Goal: Transaction & Acquisition: Purchase product/service

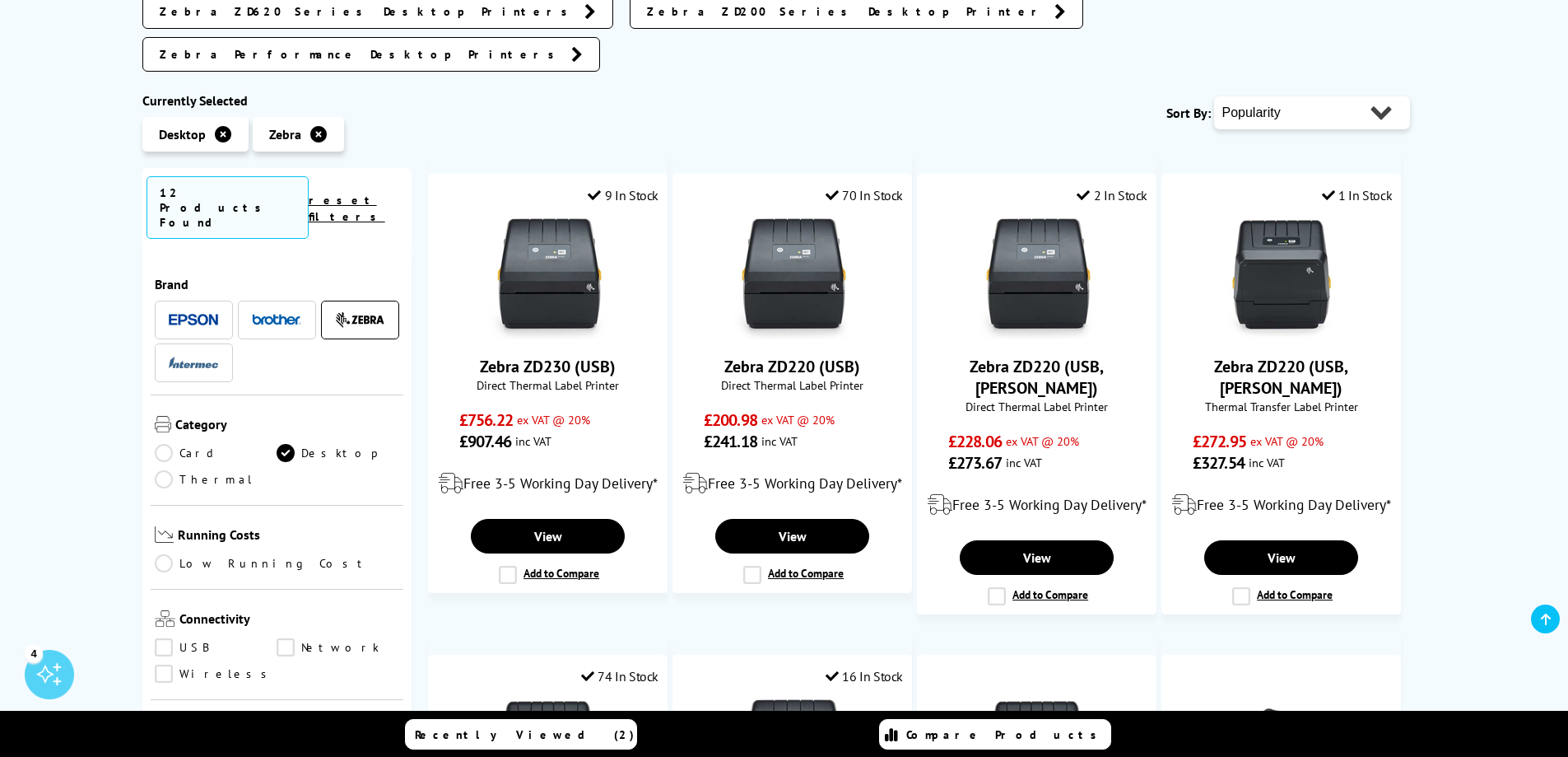
scroll to position [165, 0]
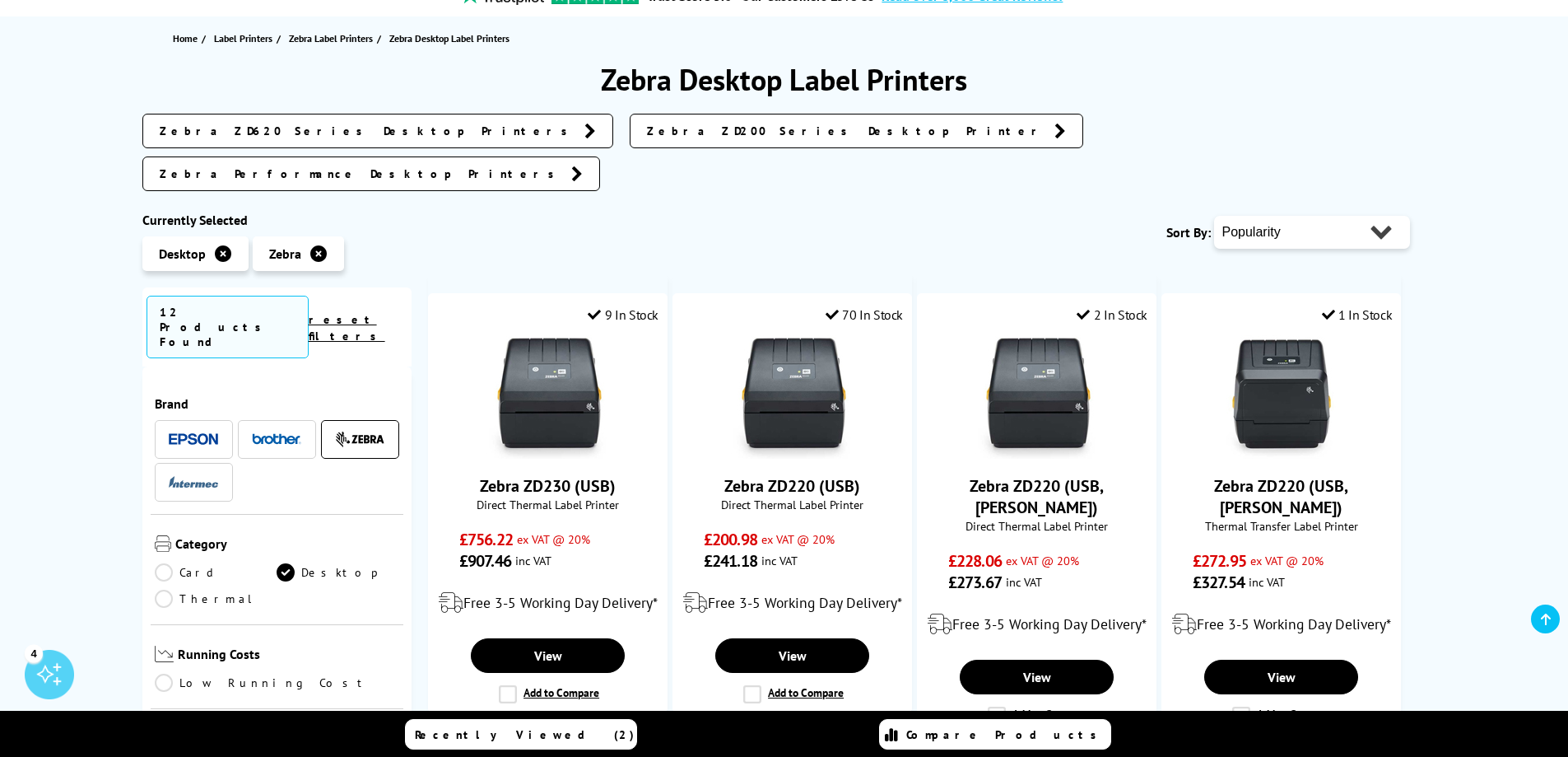
click at [1249, 215] on select "Popularity Rating Price - Low to High Price - High to Low Running Costs - Low t…" at bounding box center [1312, 232] width 196 height 33
select select "Price Ascending"
click at [1214, 215] on select "Popularity Rating Price - Low to High Price - High to Low Running Costs - Low t…" at bounding box center [1312, 232] width 196 height 33
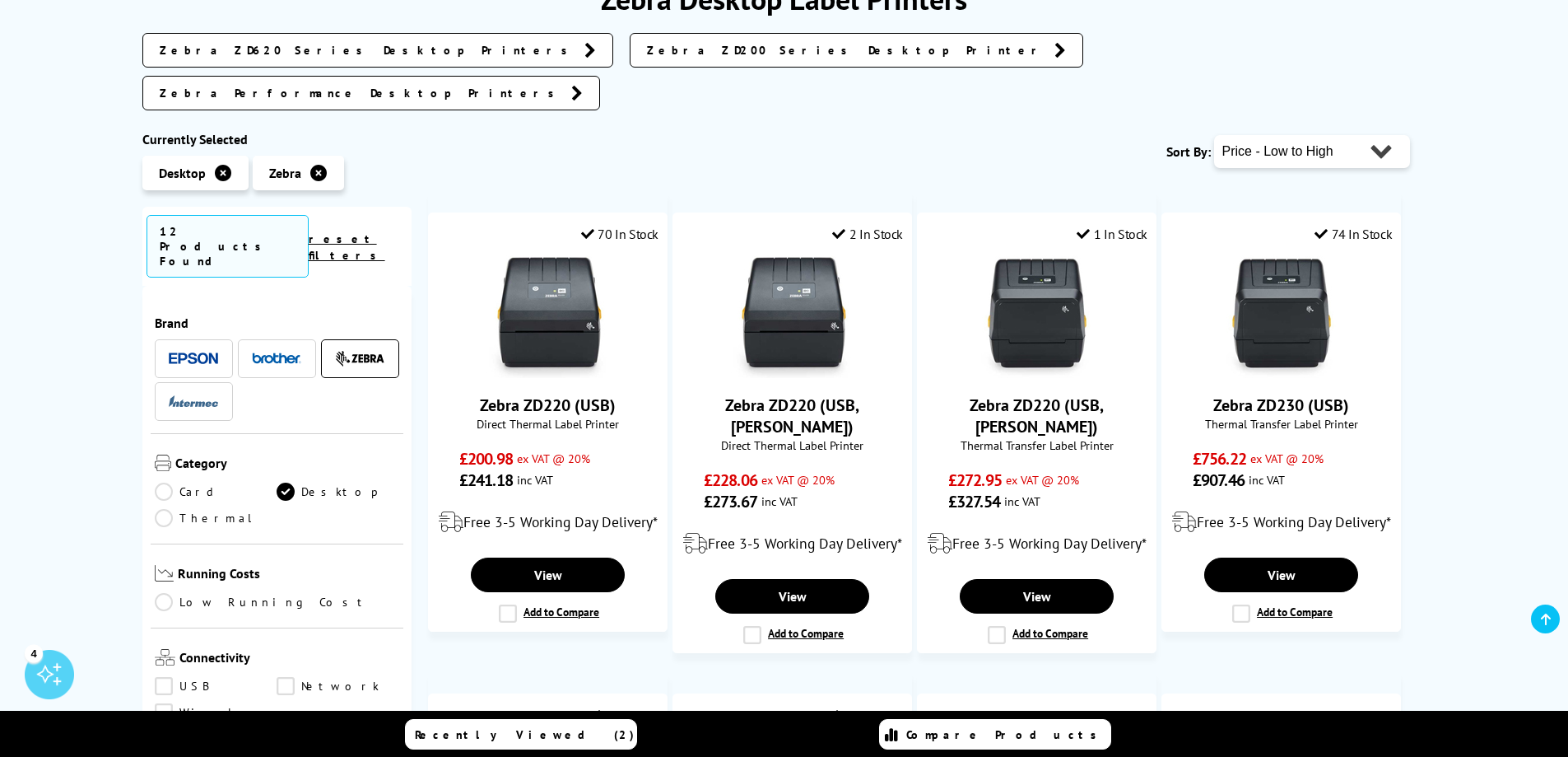
scroll to position [247, 0]
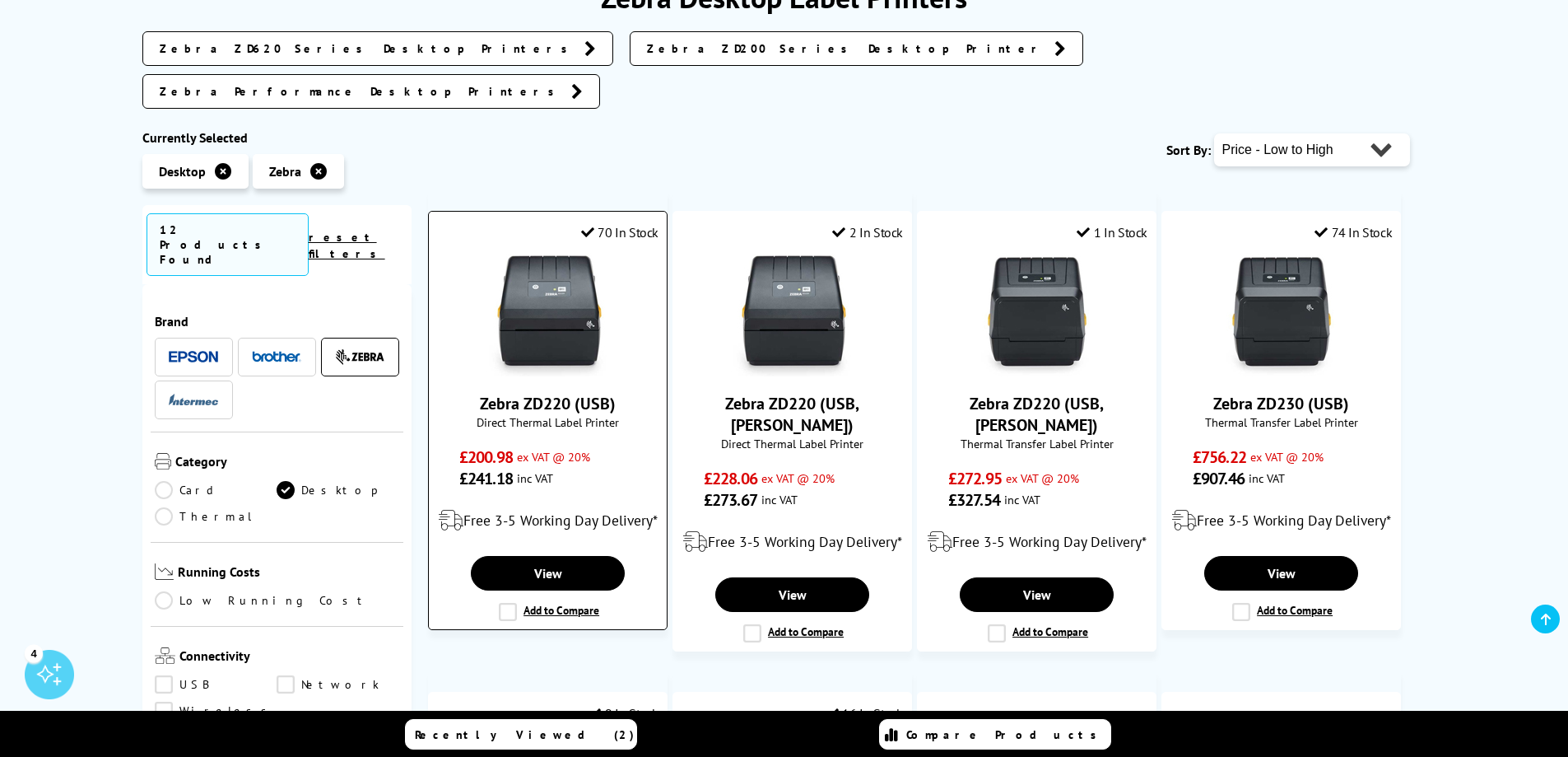
click at [577, 323] on img at bounding box center [548, 314] width 124 height 124
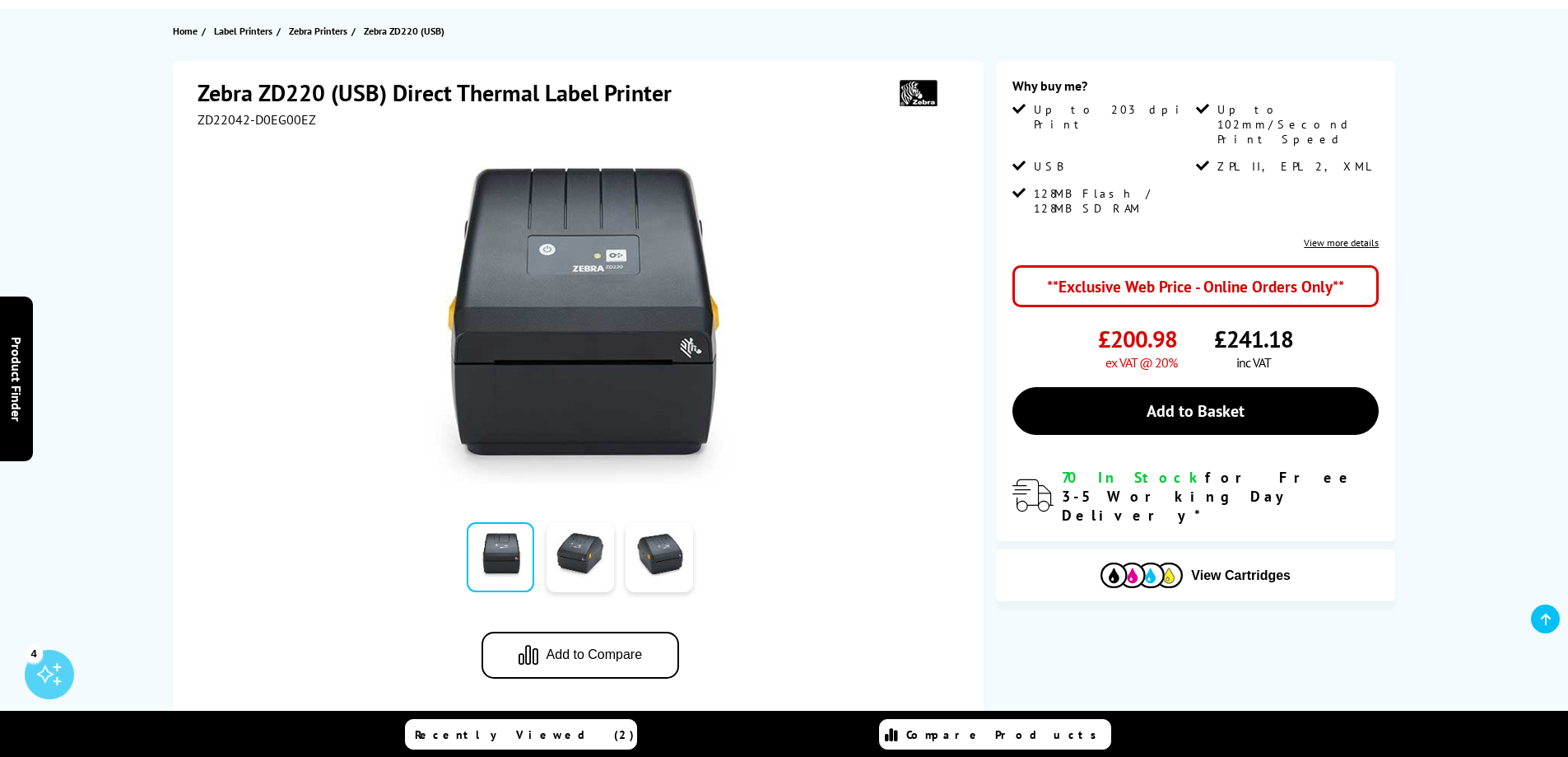
scroll to position [165, 0]
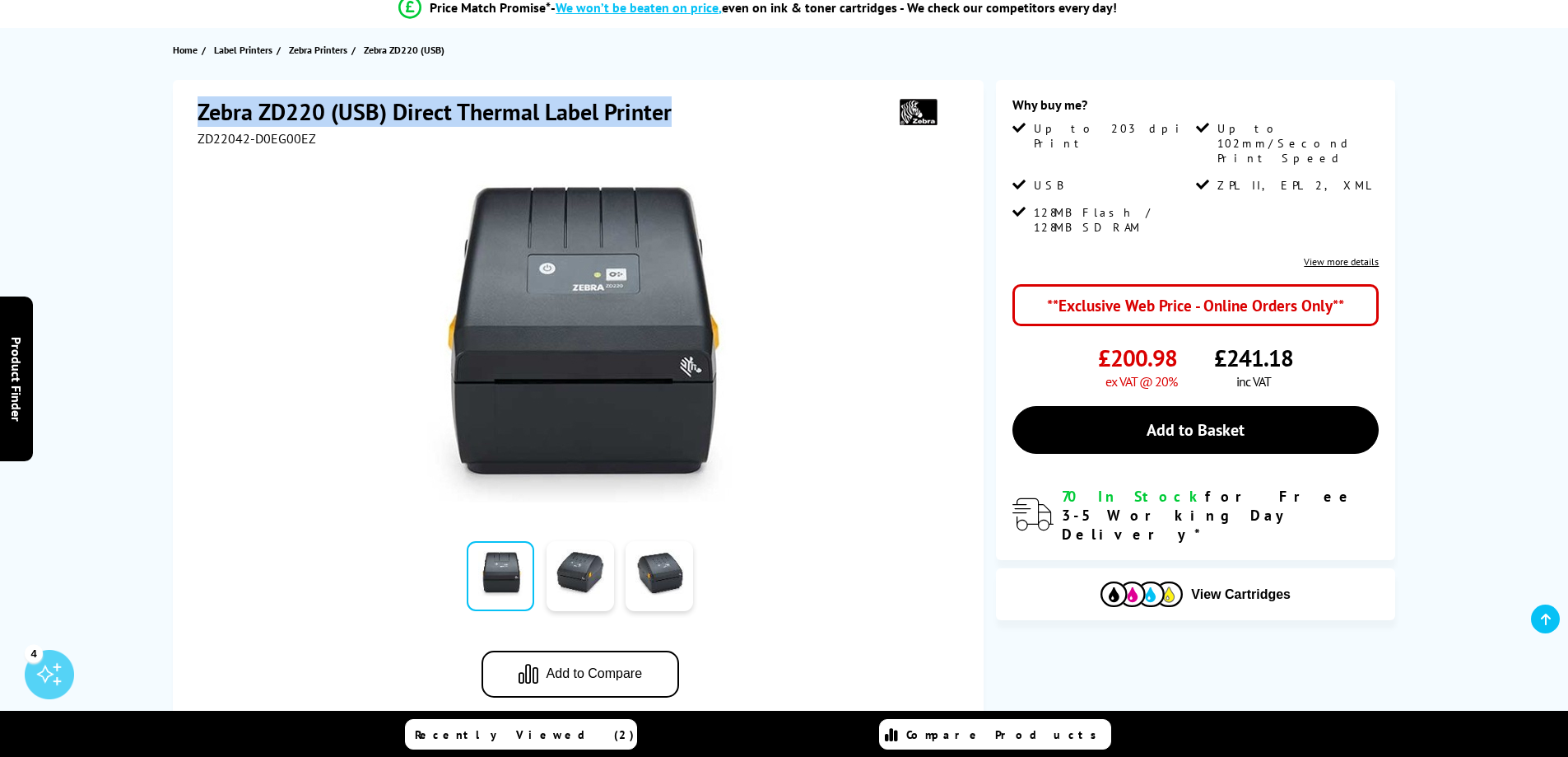
drag, startPoint x: 199, startPoint y: 109, endPoint x: 670, endPoint y: 98, distance: 471.1
click at [670, 98] on h1 "Zebra ZD220 (USB) Direct Thermal Label Printer" at bounding box center [442, 111] width 490 height 30
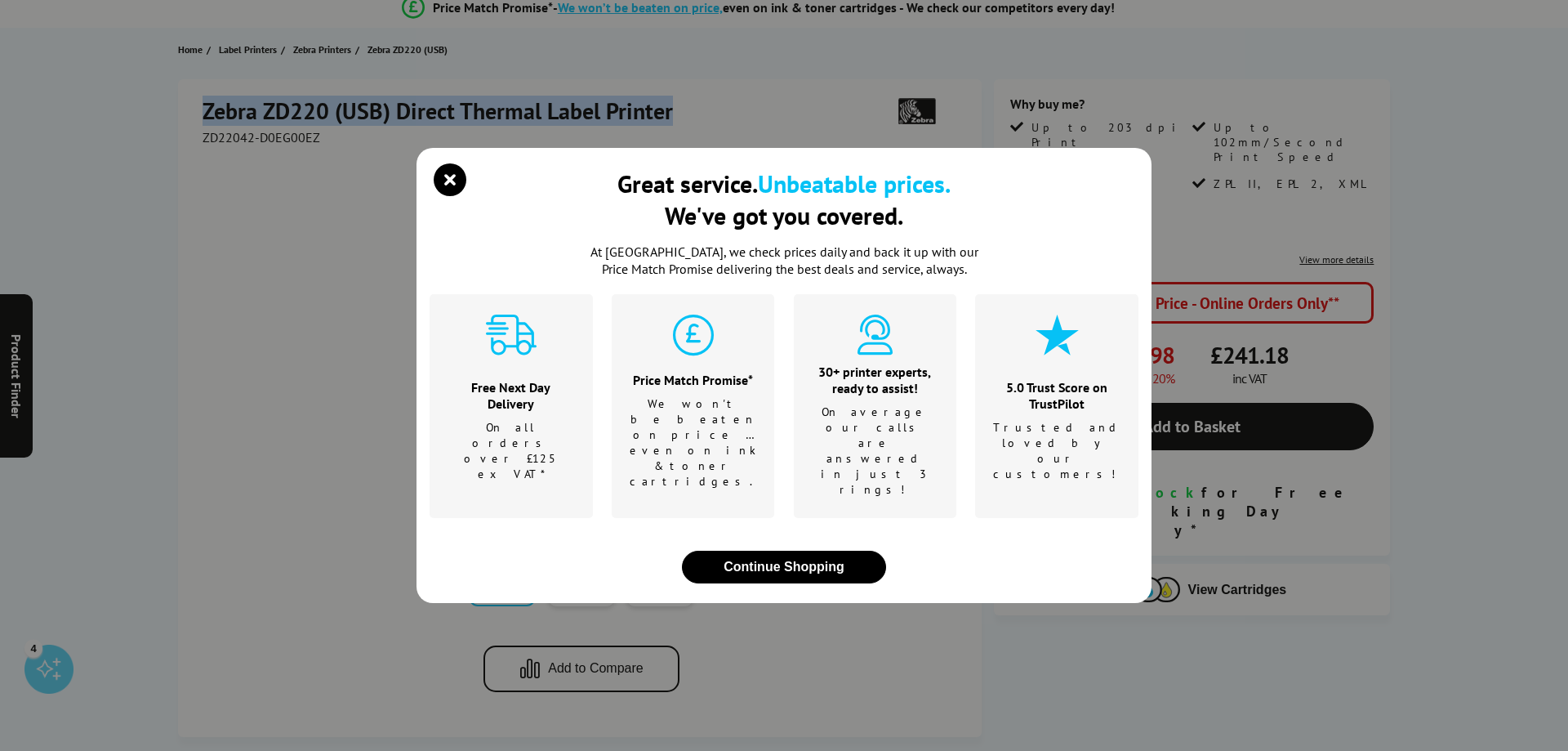
copy h1 "Zebra ZD220 (USB) Direct Thermal Label Printer"
click at [456, 196] on icon "close modal" at bounding box center [450, 180] width 33 height 33
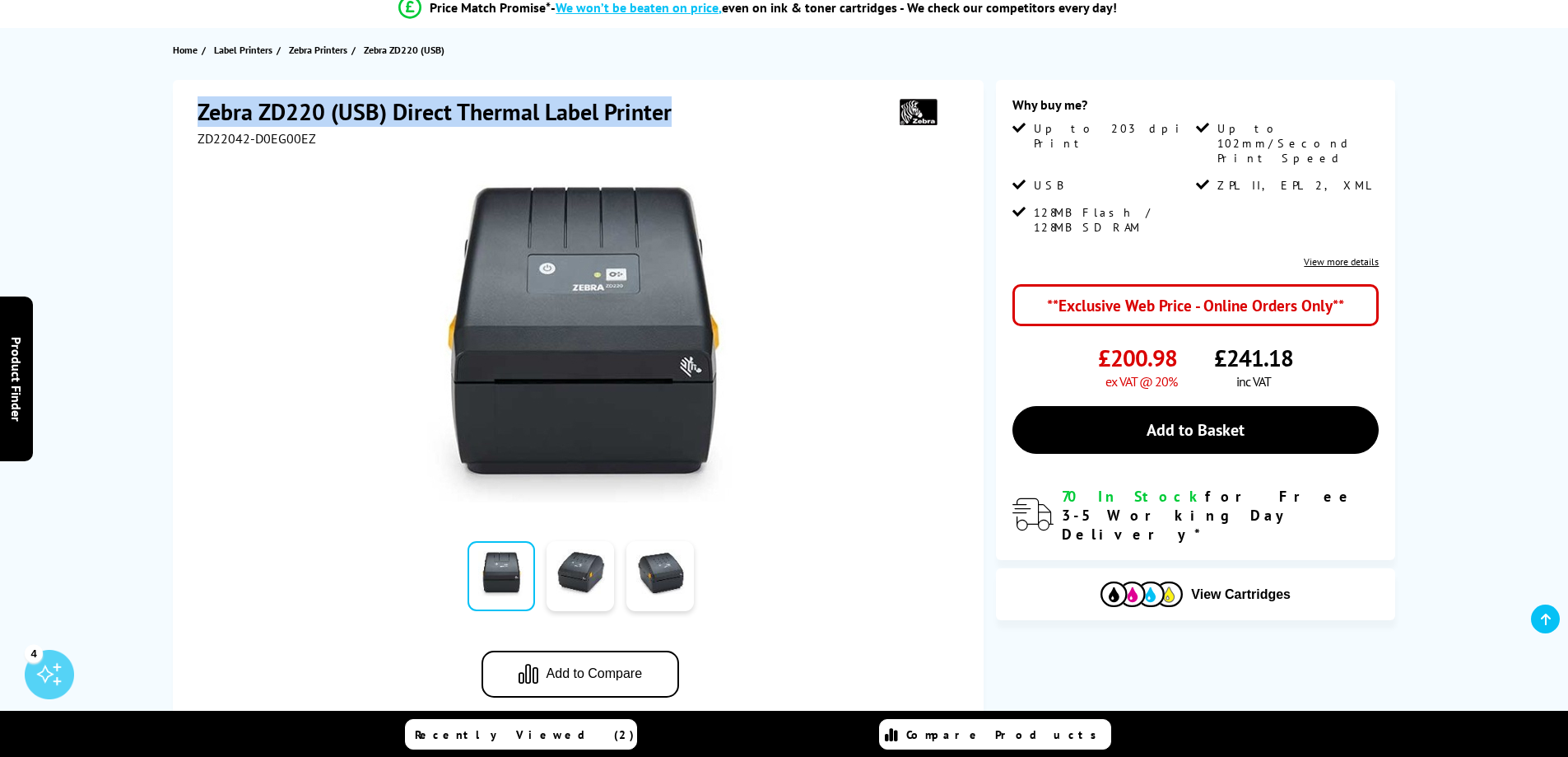
copy h1 "Zebra ZD220 (USB) Direct Thermal Label Printer"
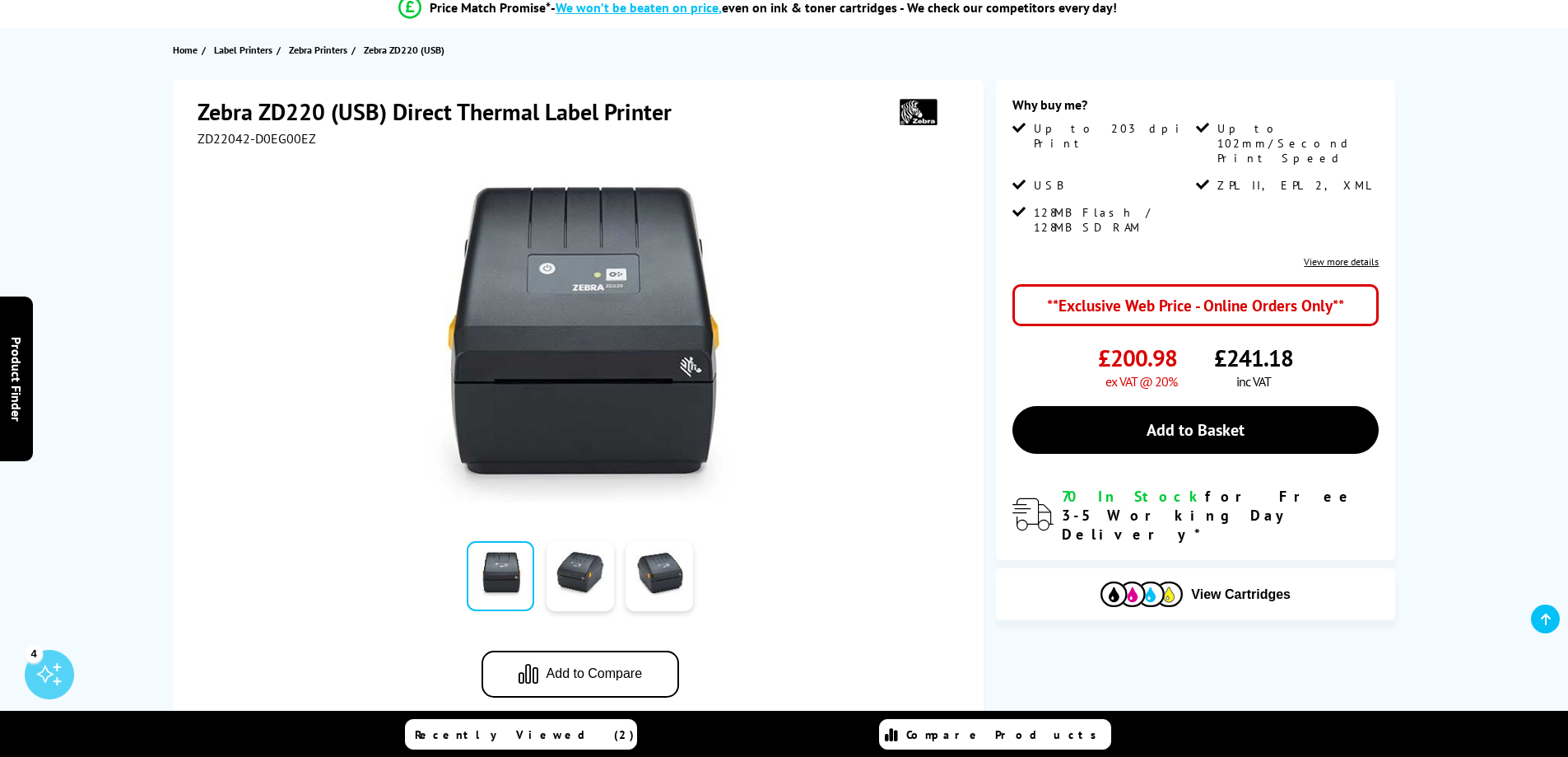
click at [1259, 343] on span "£241.18" at bounding box center [1253, 357] width 79 height 30
copy span "£241.18"
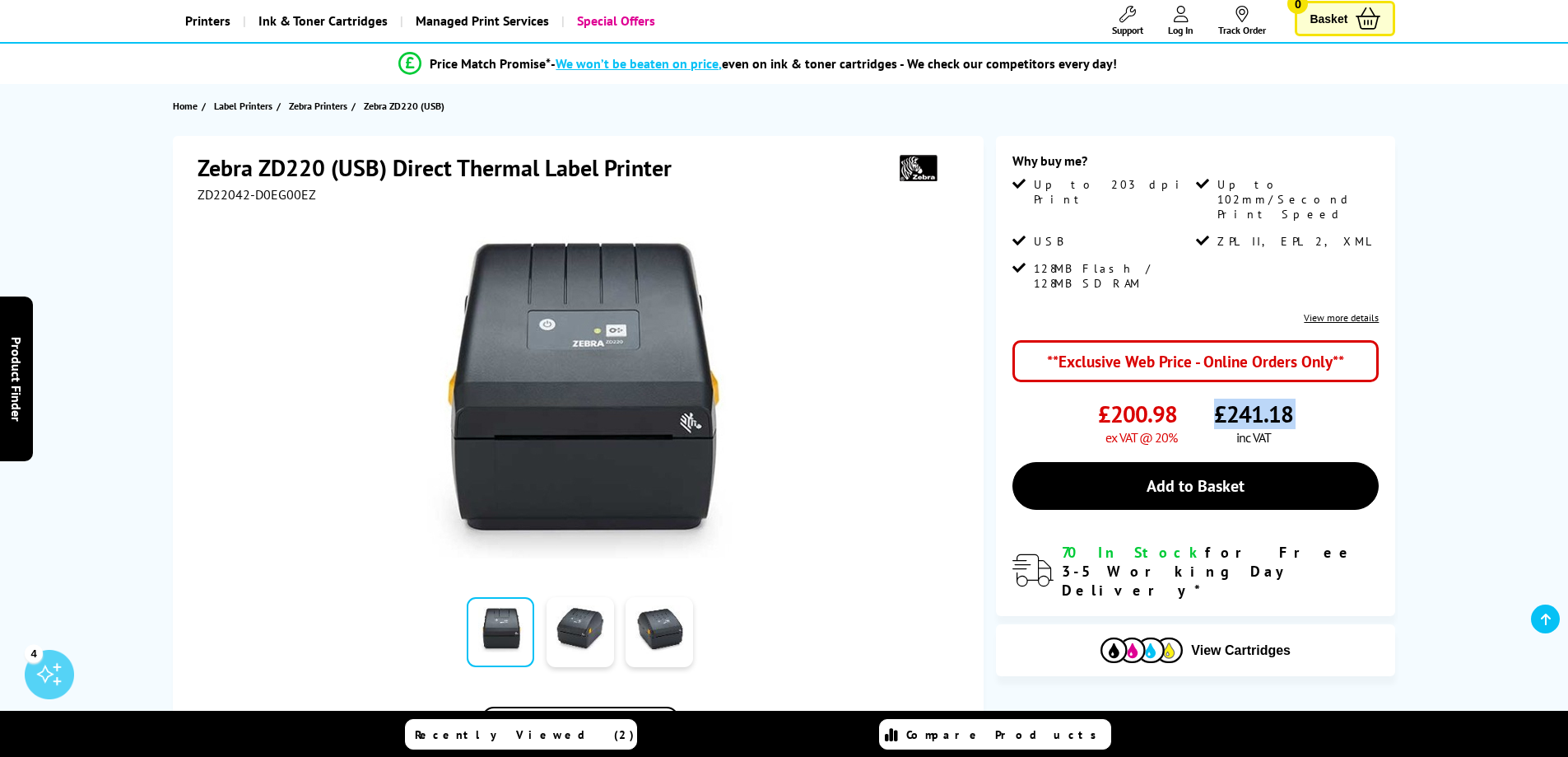
scroll to position [82, 0]
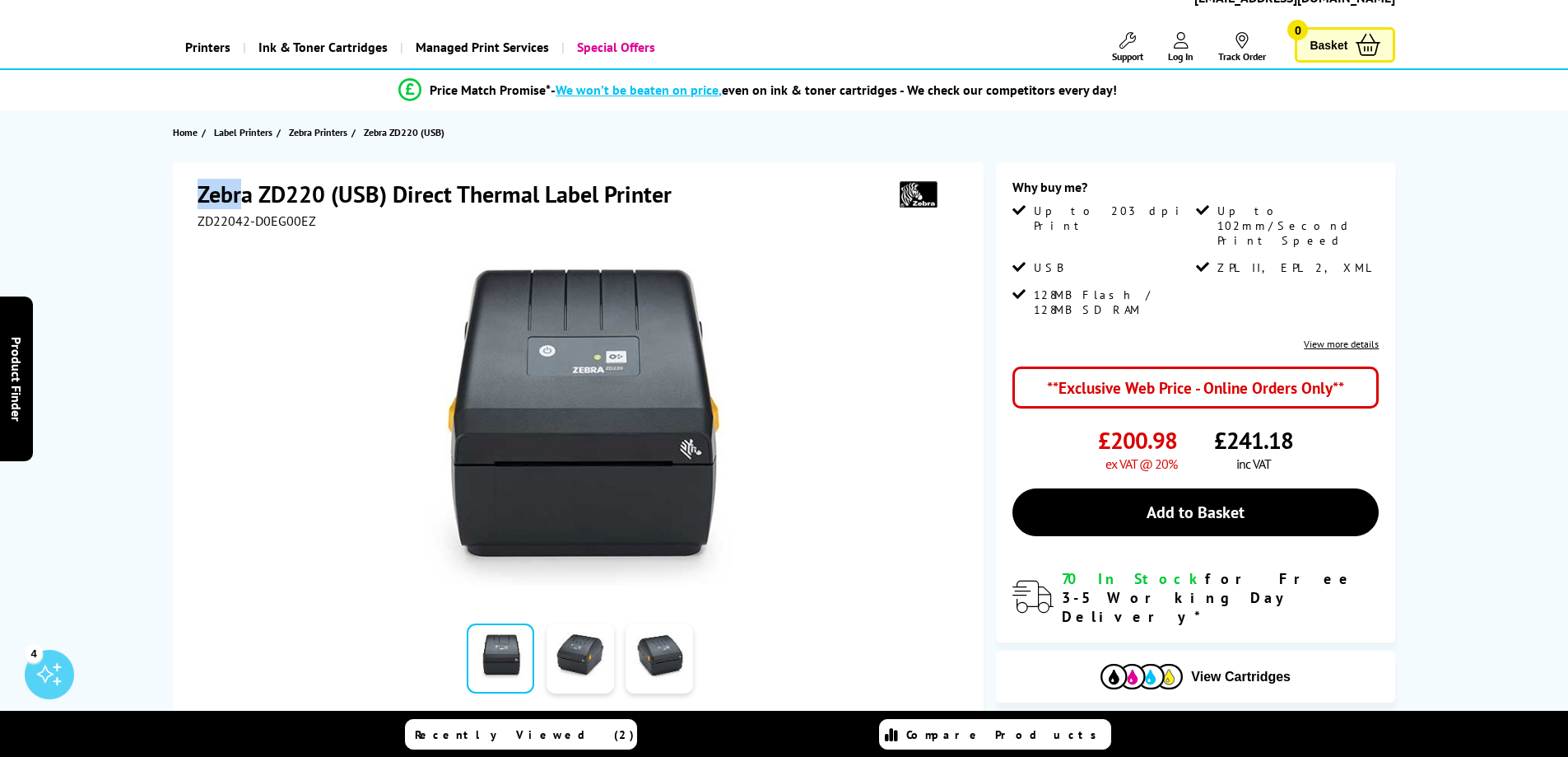
drag, startPoint x: 199, startPoint y: 192, endPoint x: 281, endPoint y: 192, distance: 82.0
click at [279, 192] on h1 "Zebra ZD220 (USB) Direct Thermal Label Printer" at bounding box center [442, 193] width 490 height 30
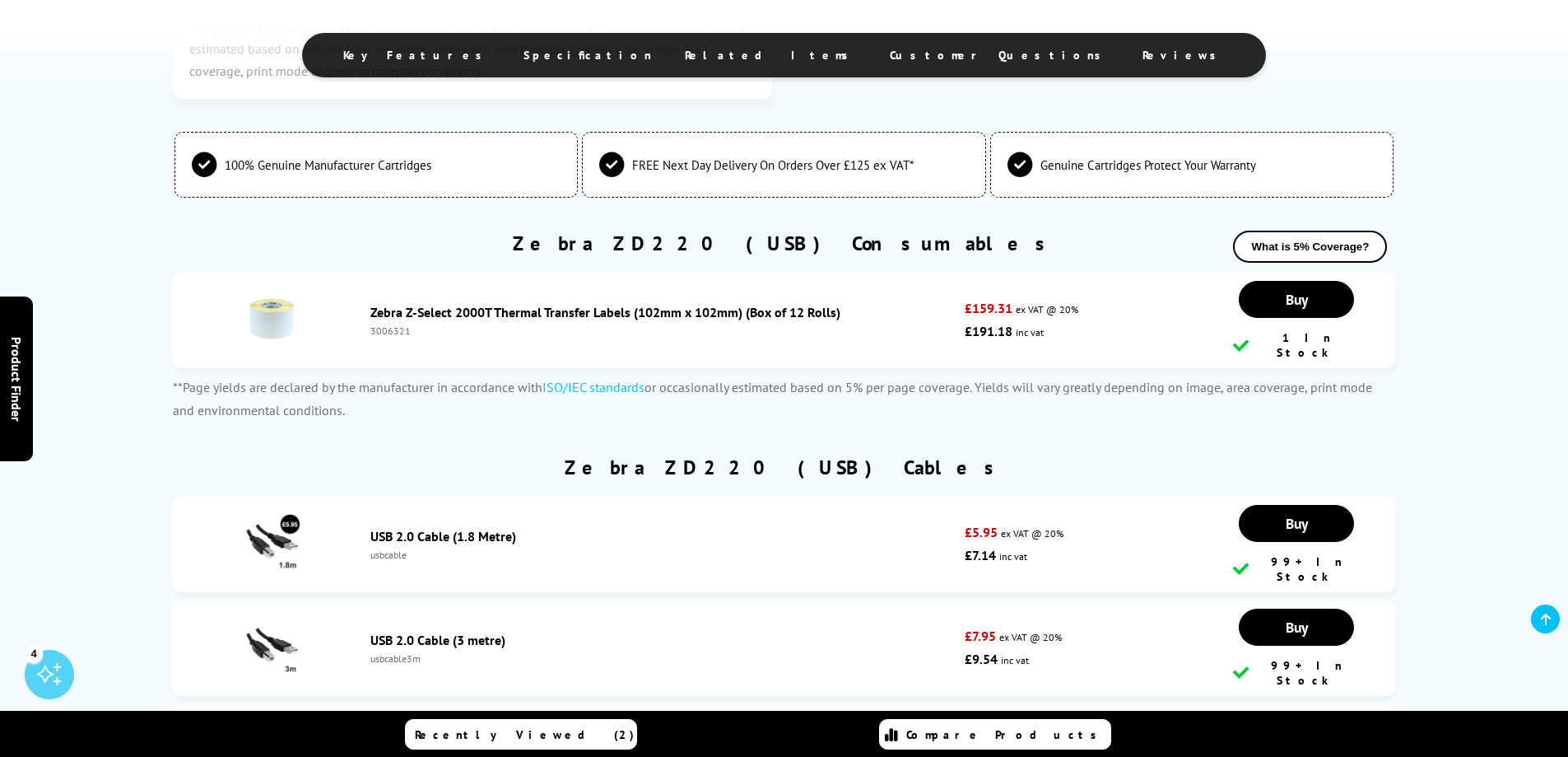
scroll to position [2223, 0]
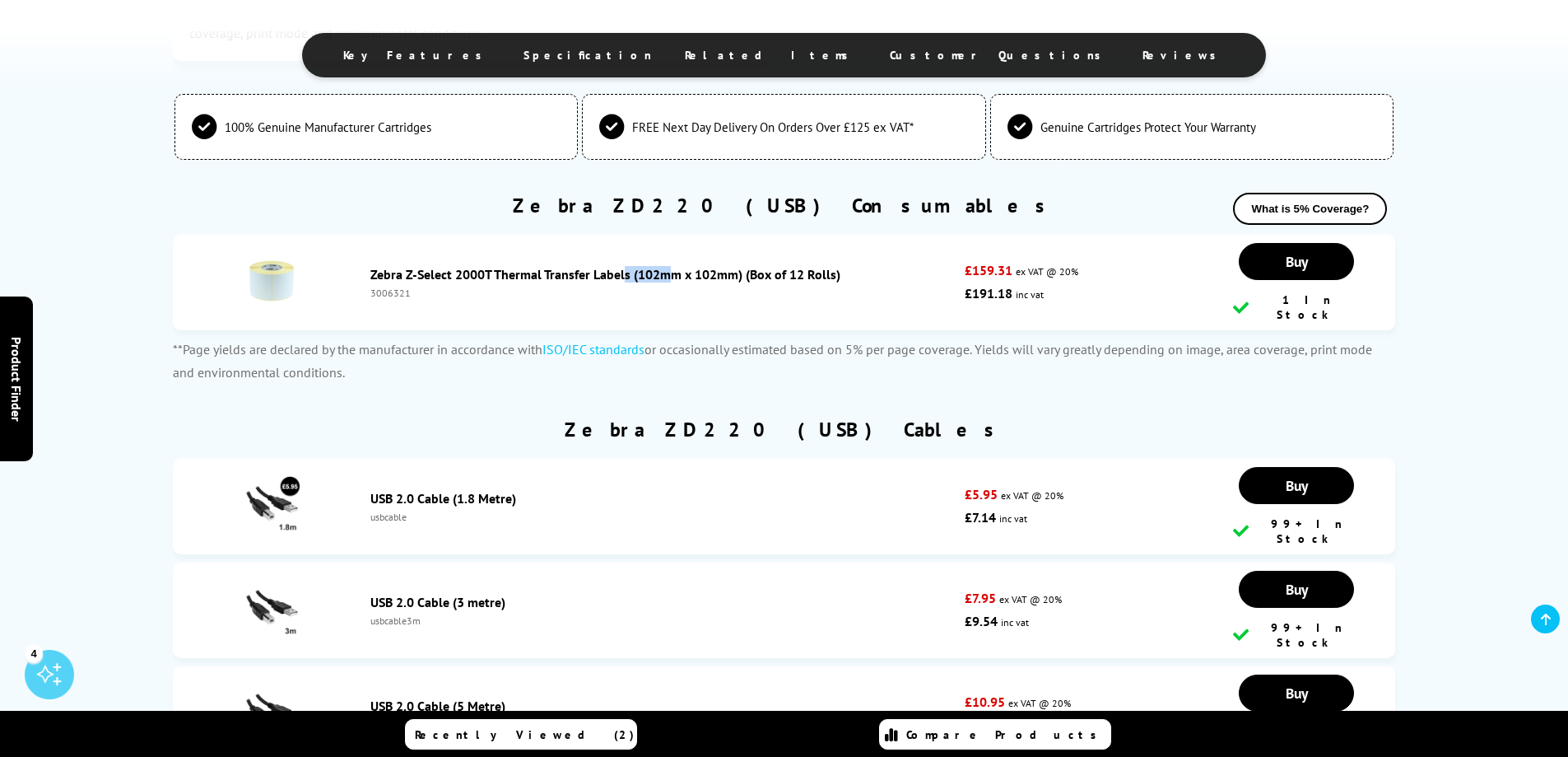
drag, startPoint x: 452, startPoint y: 253, endPoint x: 496, endPoint y: 254, distance: 44.0
click at [496, 254] on li "Zebra Z-Select 2000T Thermal Transfer Labels (102mm x 102mm) (Box of 12 Rolls) …" at bounding box center [784, 282] width 1223 height 95
copy link "2000T"
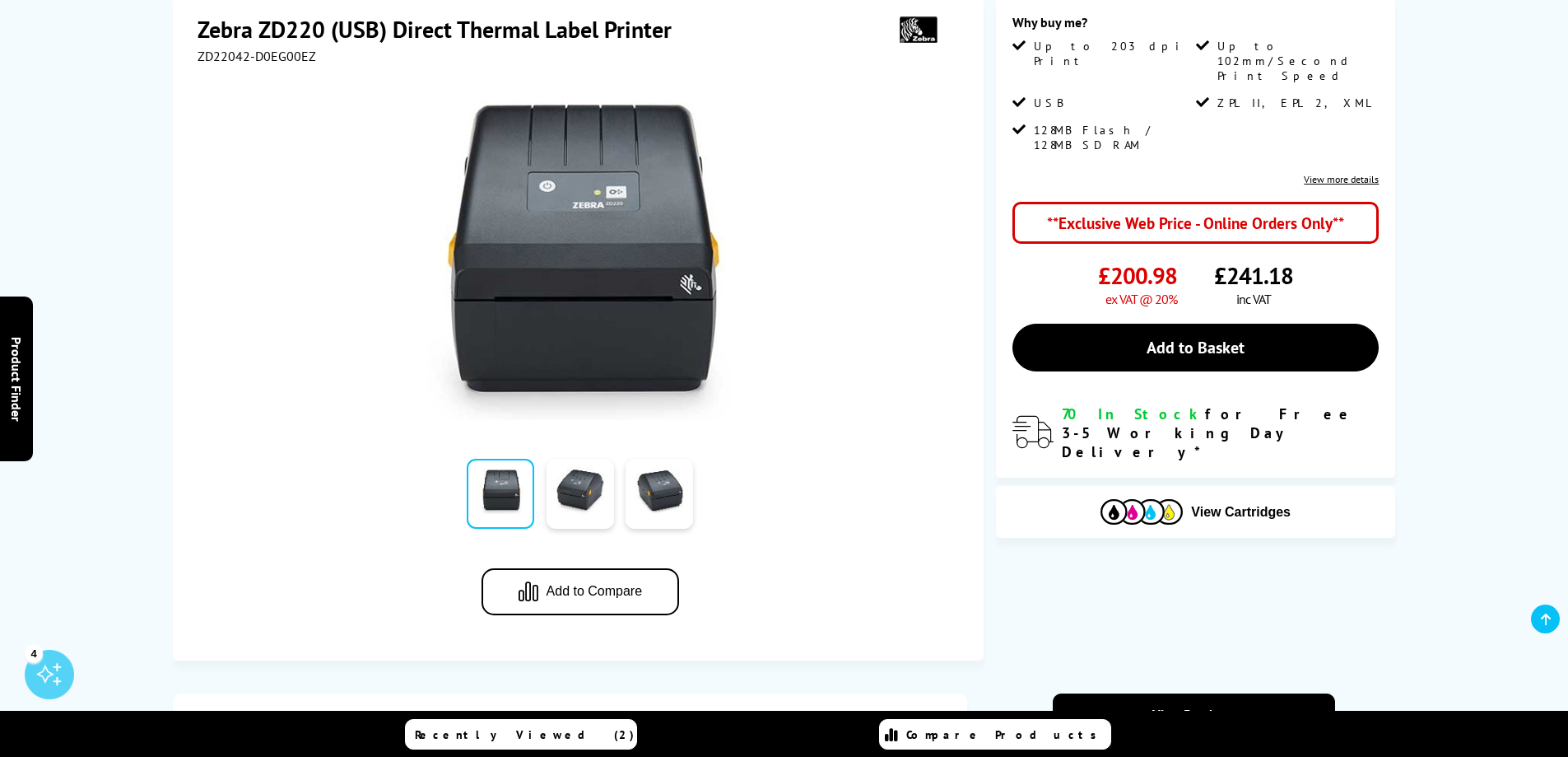
scroll to position [0, 0]
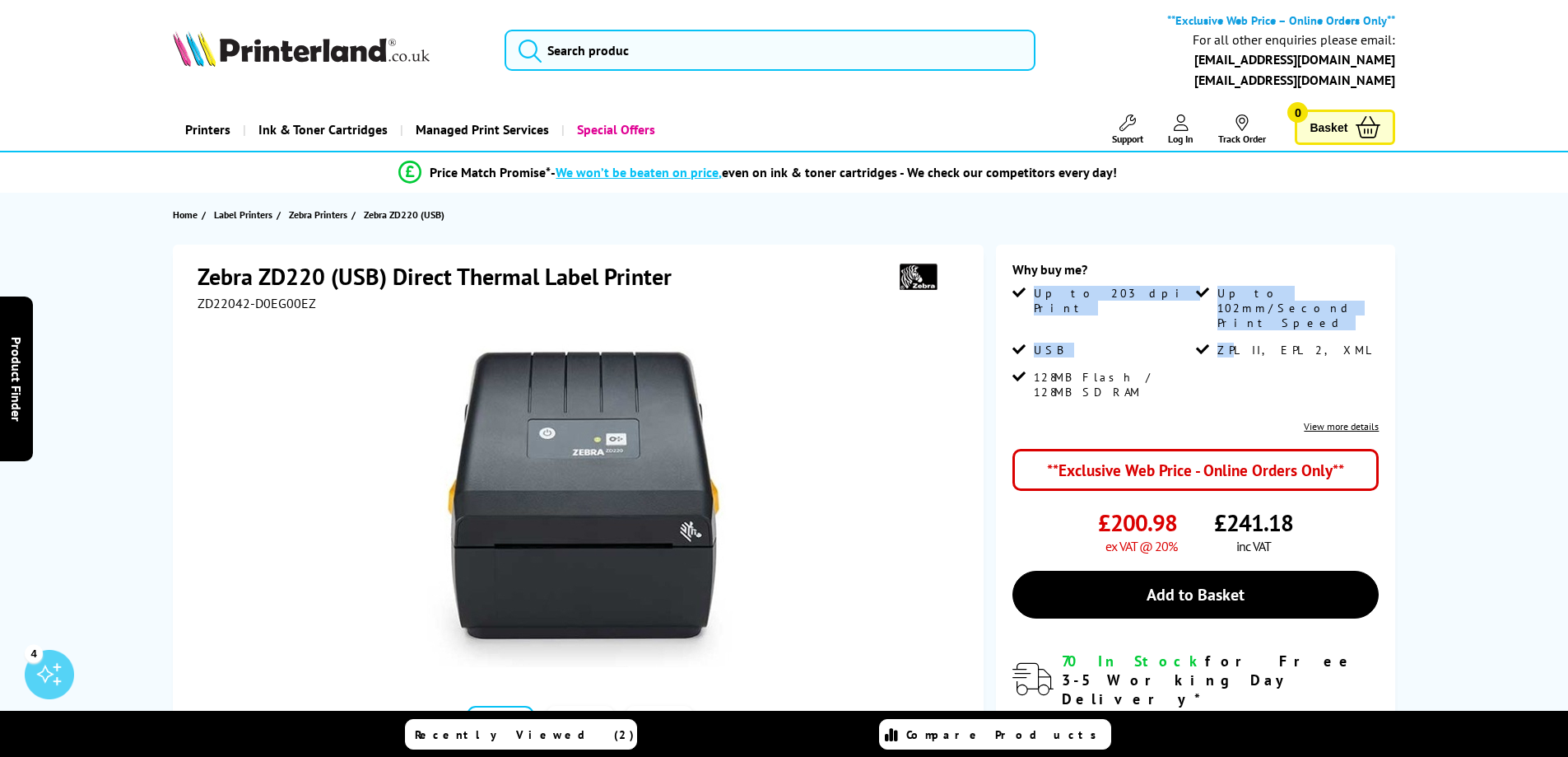
drag, startPoint x: 1032, startPoint y: 288, endPoint x: 1218, endPoint y: 363, distance: 200.6
click at [1230, 375] on ul "Up to 203 dpi Print Up to 102mm/Second Print Speed USB ZPL II, EPL 2, XML 128MB…" at bounding box center [1195, 348] width 366 height 126
drag, startPoint x: 1192, startPoint y: 364, endPoint x: 1032, endPoint y: 291, distance: 175.9
click at [1032, 291] on ul "Up to 203 dpi Print Up to 102mm/Second Print Speed USB ZPL II, EPL 2, XML 128MB…" at bounding box center [1195, 348] width 366 height 126
copy ul "Up to 203 dpi Print Up to 102mm/Second Print Speed USB ZPL II, EPL 2, XML 128MB…"
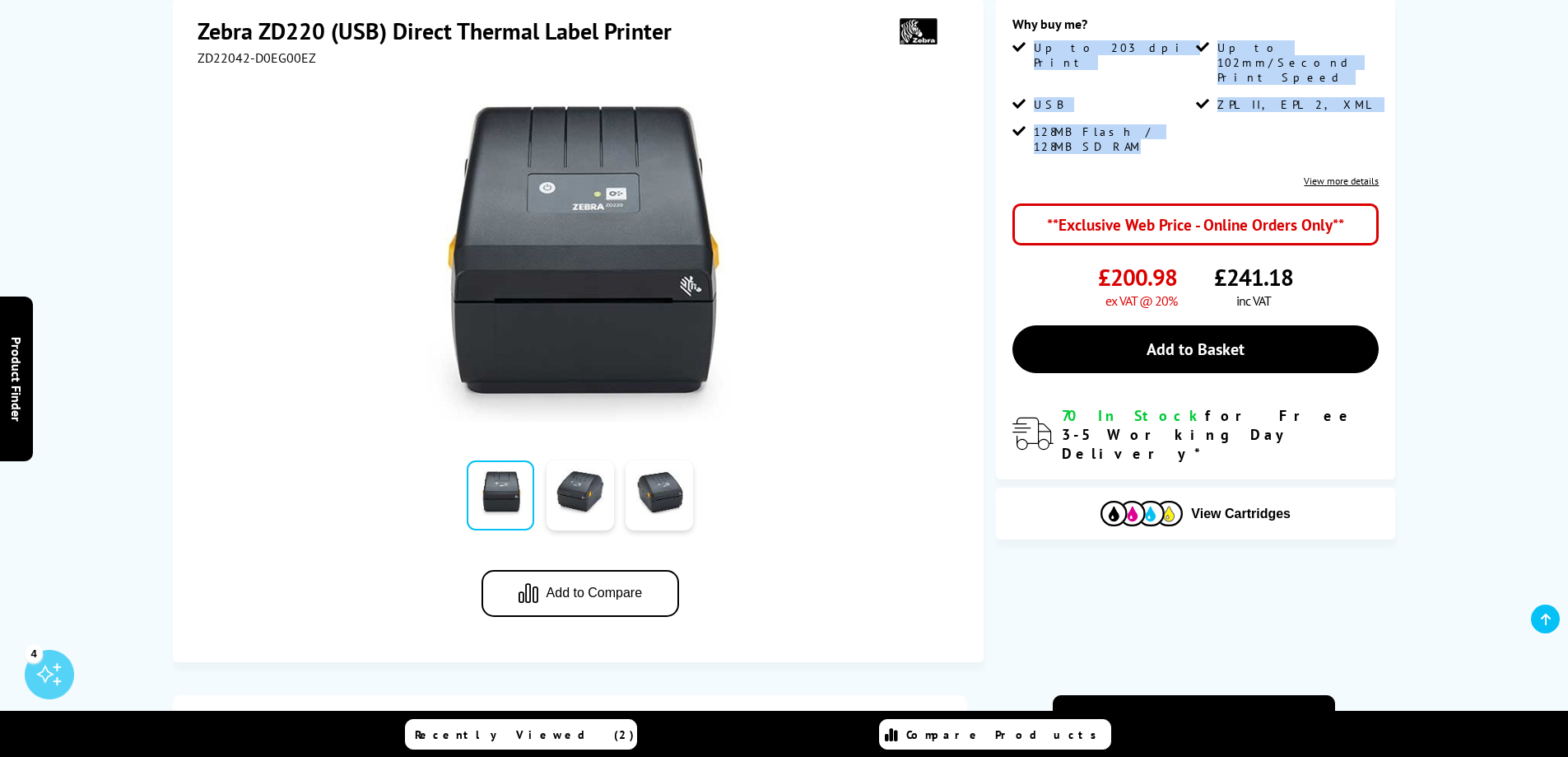
scroll to position [247, 0]
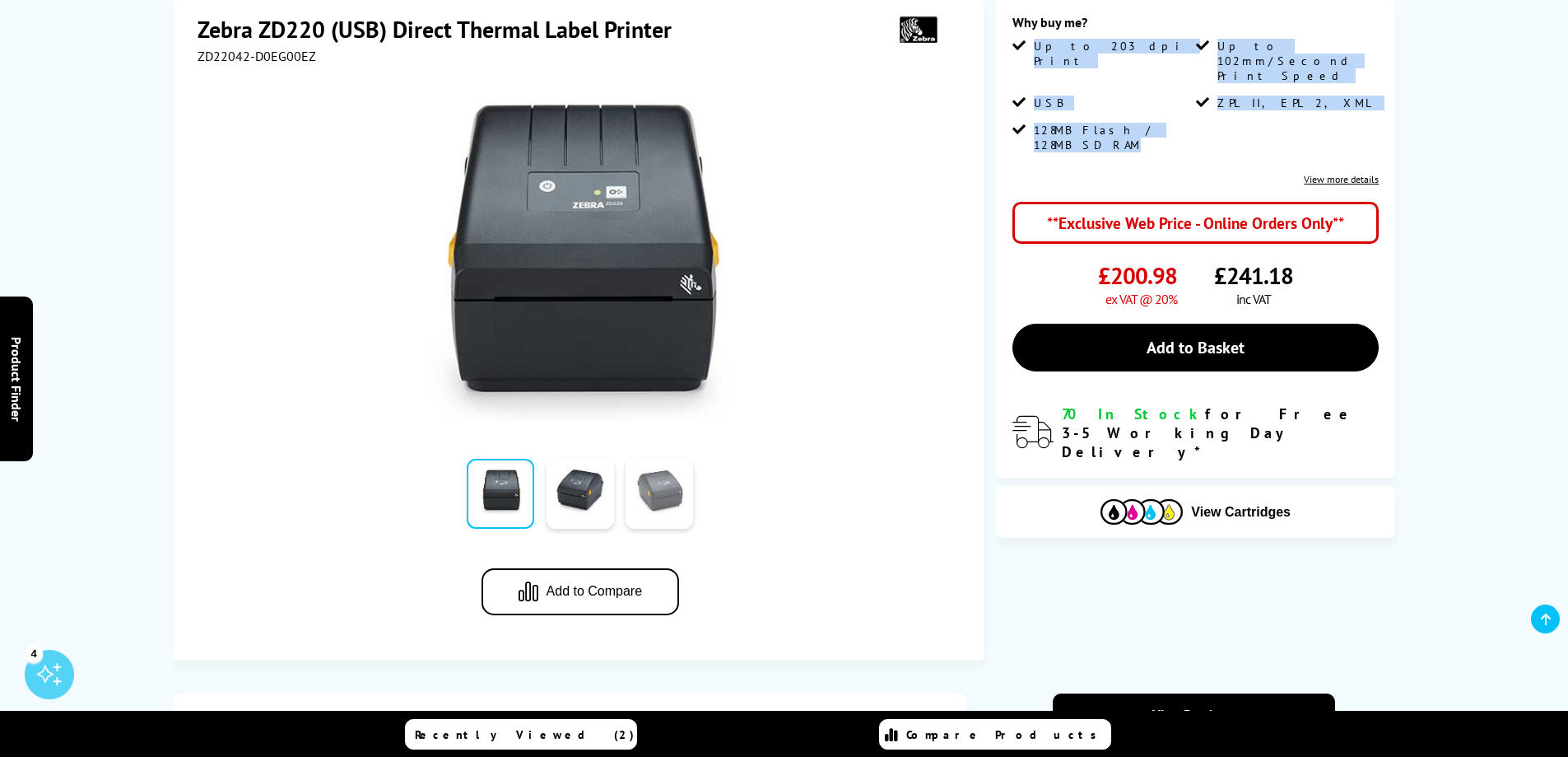
click at [637, 496] on link at bounding box center [659, 493] width 68 height 70
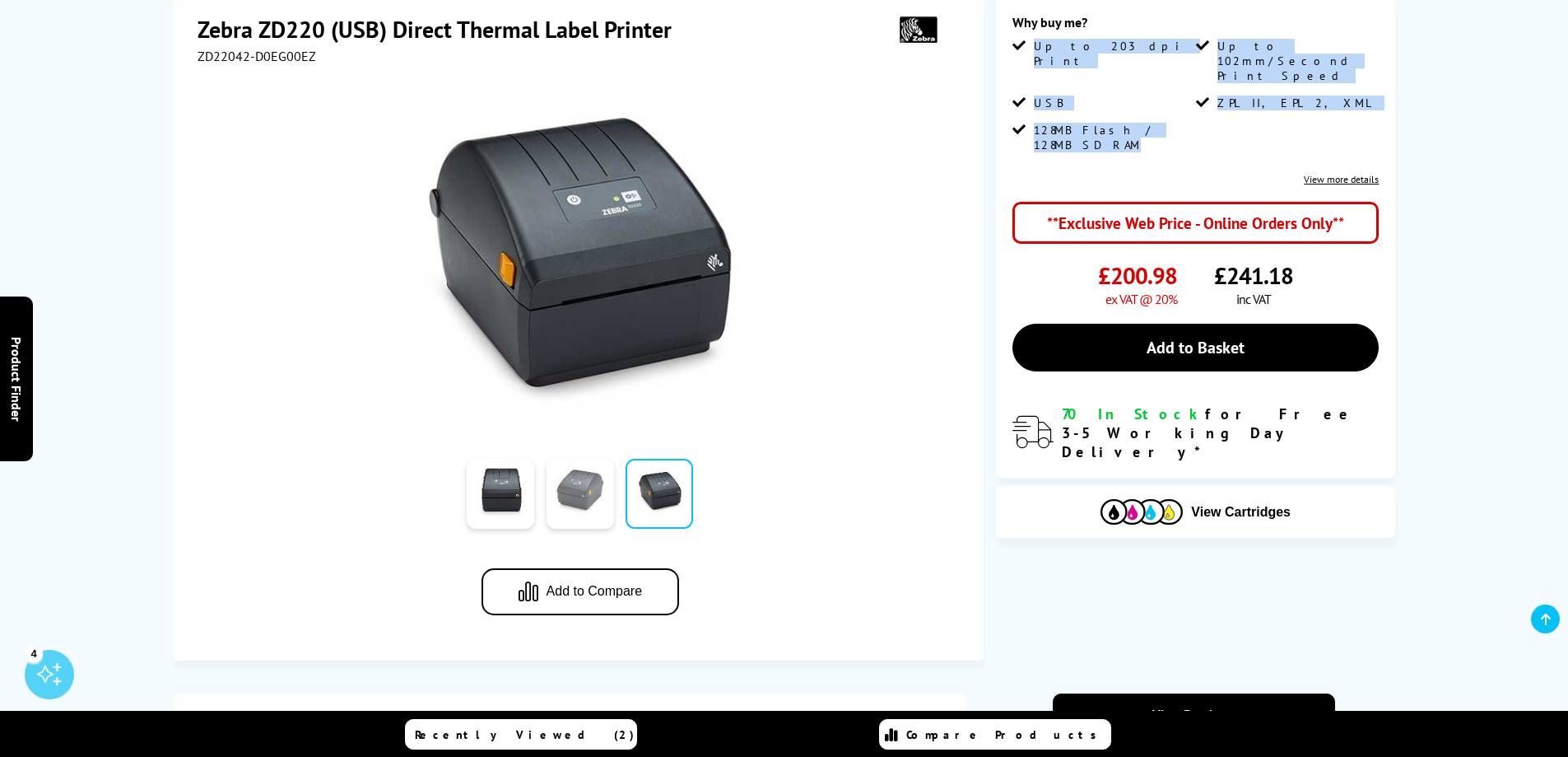
click at [589, 501] on link at bounding box center [581, 493] width 68 height 70
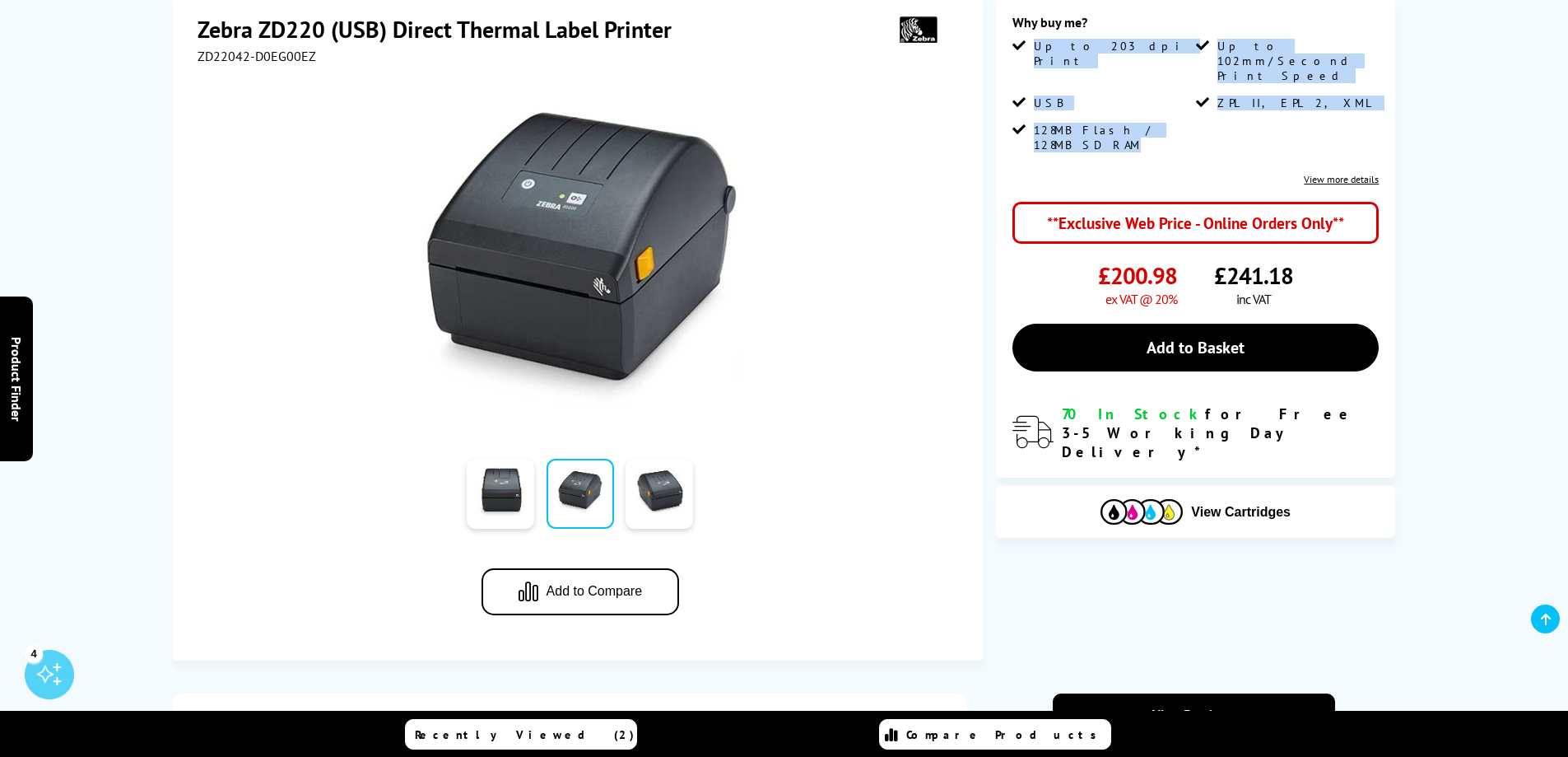
click at [575, 492] on link at bounding box center [581, 493] width 68 height 70
click at [574, 490] on link at bounding box center [581, 493] width 68 height 70
click at [592, 272] on img at bounding box center [580, 258] width 322 height 323
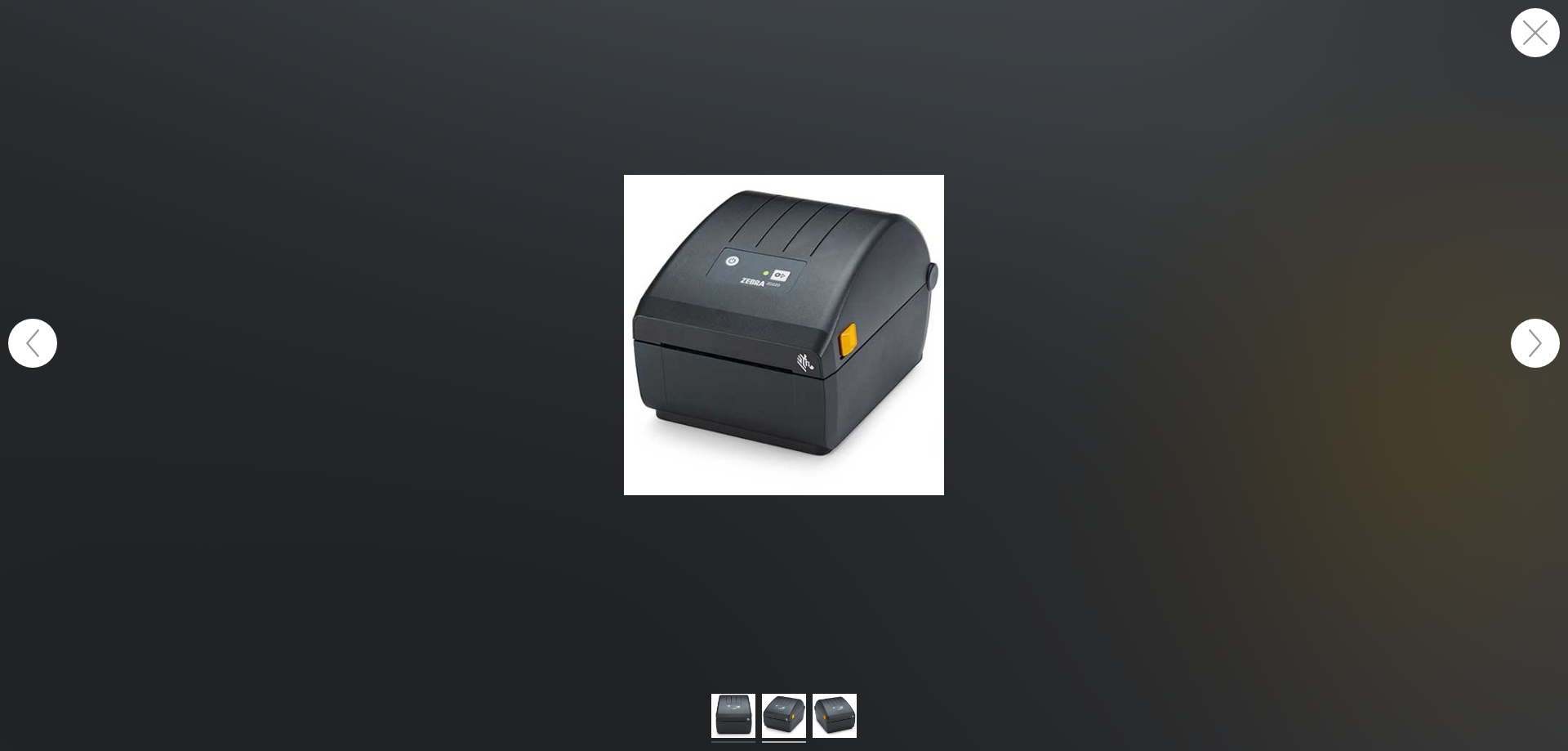
click at [719, 716] on img at bounding box center [734, 718] width 45 height 49
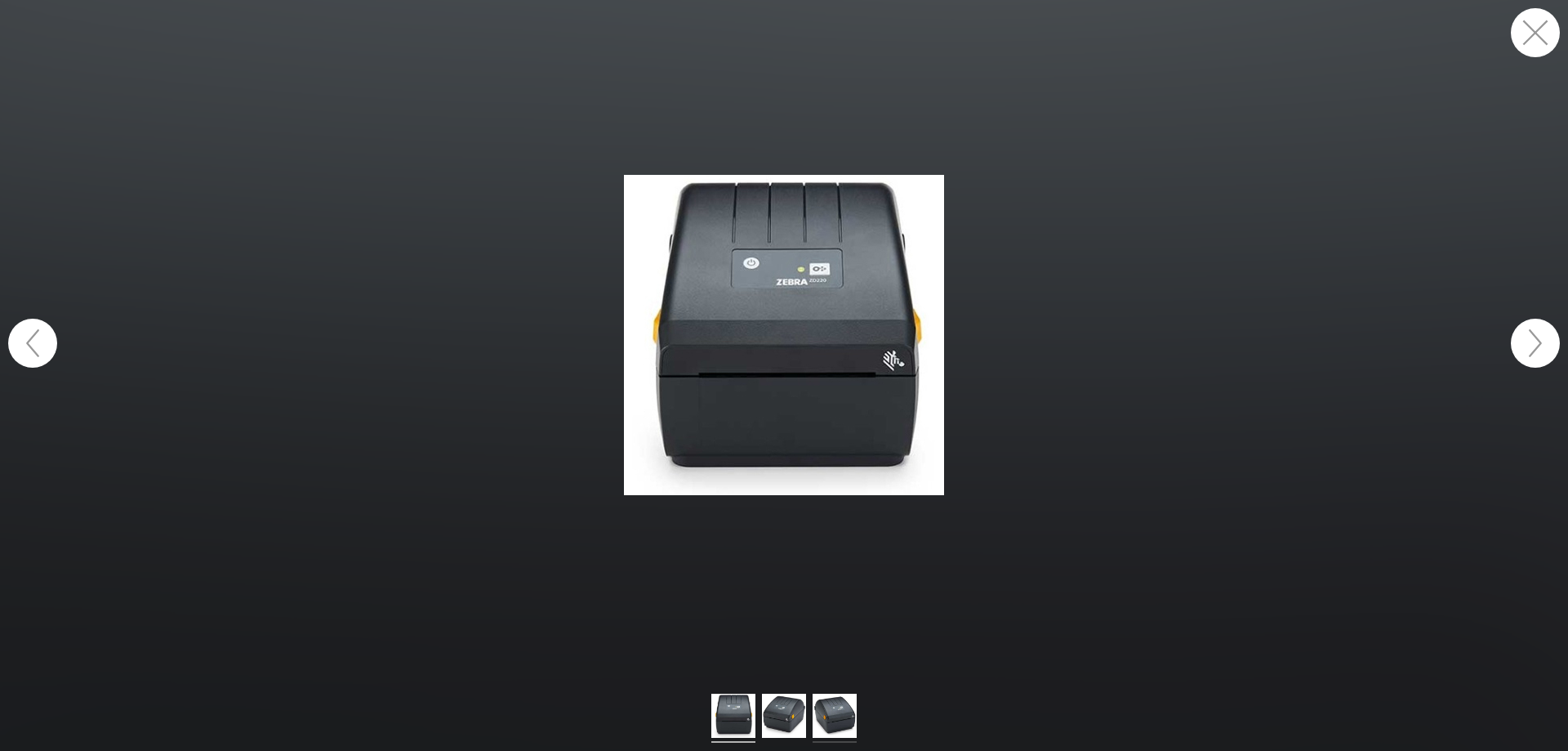
drag, startPoint x: 808, startPoint y: 717, endPoint x: 819, endPoint y: 717, distance: 11.0
click at [808, 717] on ul at bounding box center [784, 718] width 152 height 49
click at [835, 718] on img at bounding box center [834, 718] width 45 height 49
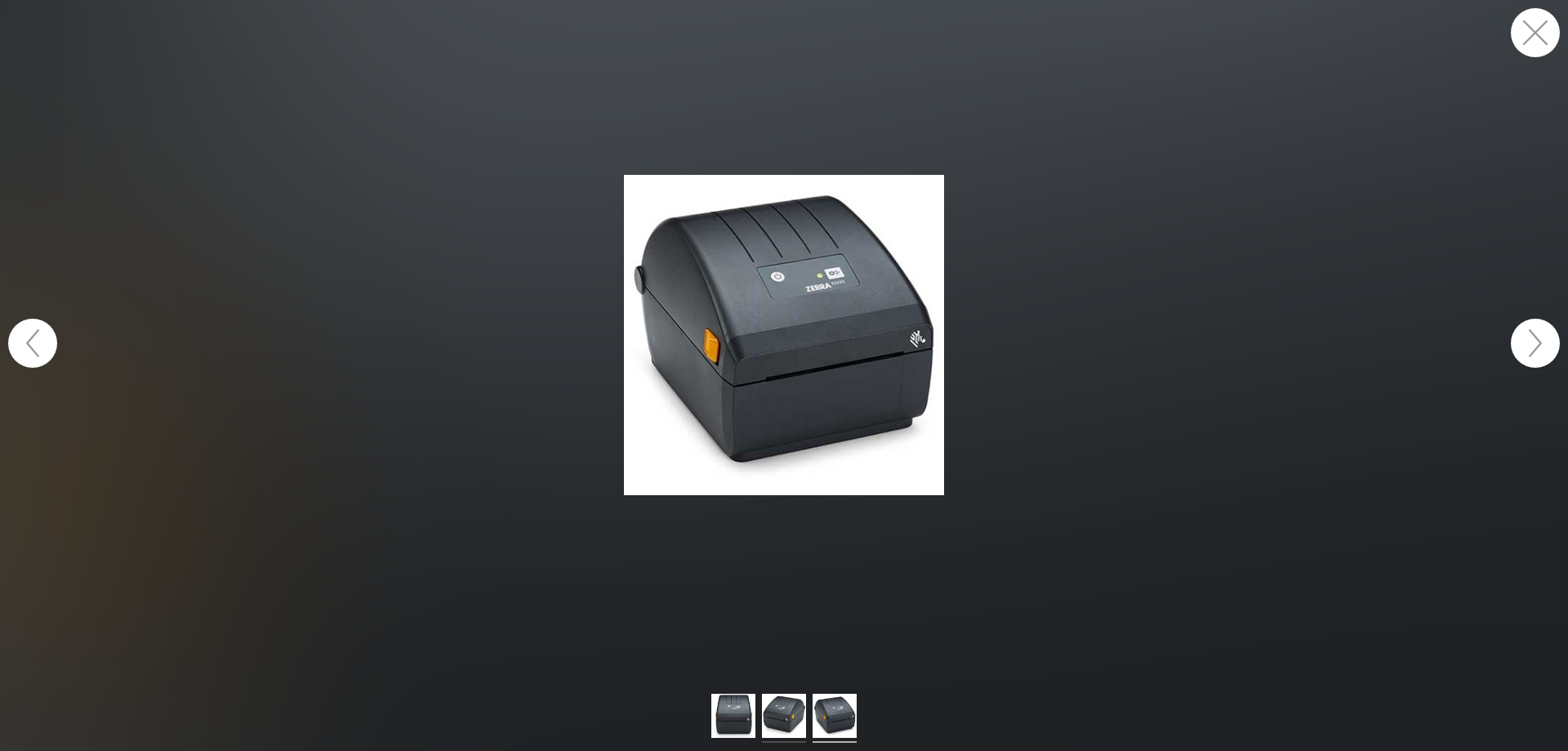
click at [784, 717] on img at bounding box center [784, 718] width 45 height 49
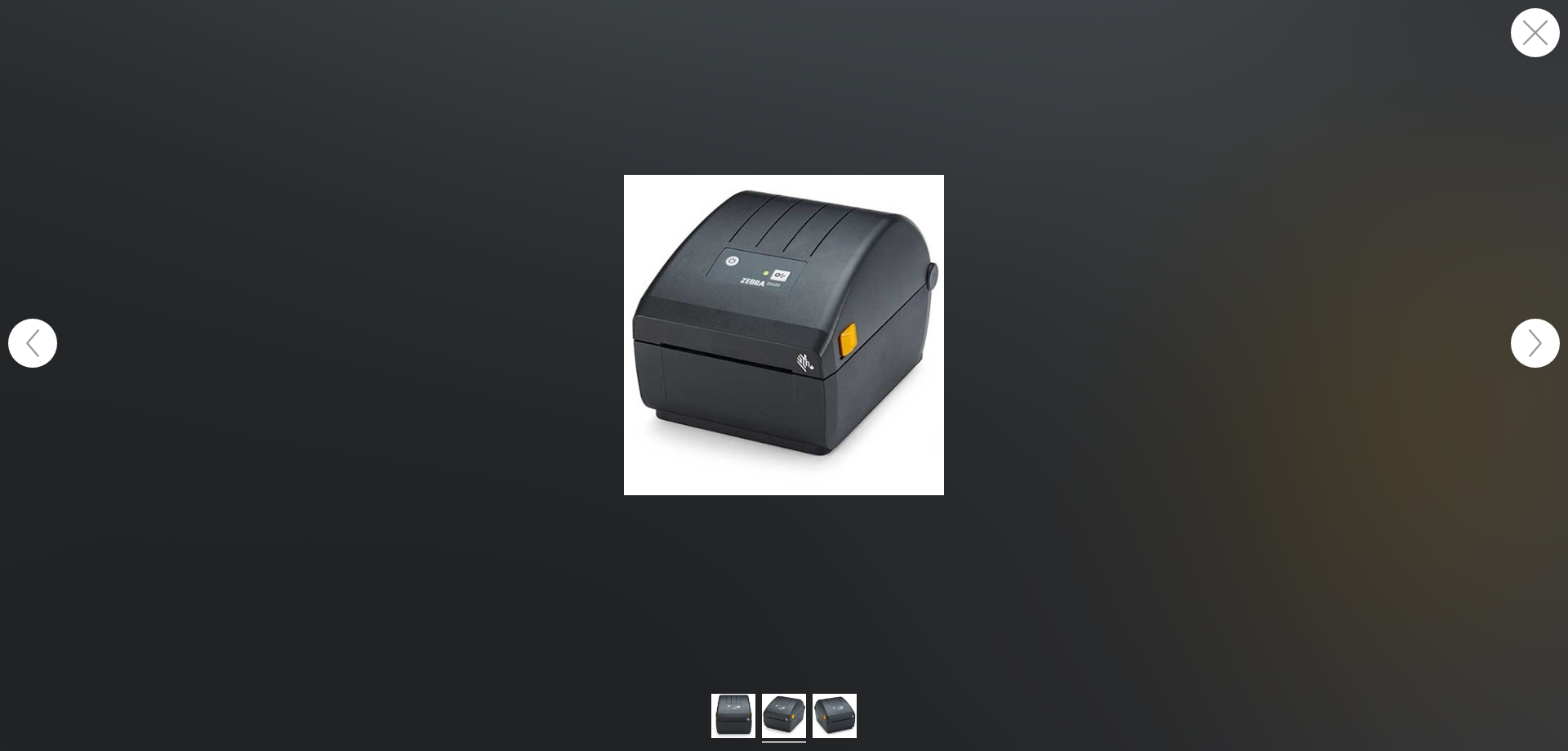
click at [1550, 35] on button "button" at bounding box center [1535, 33] width 49 height 49
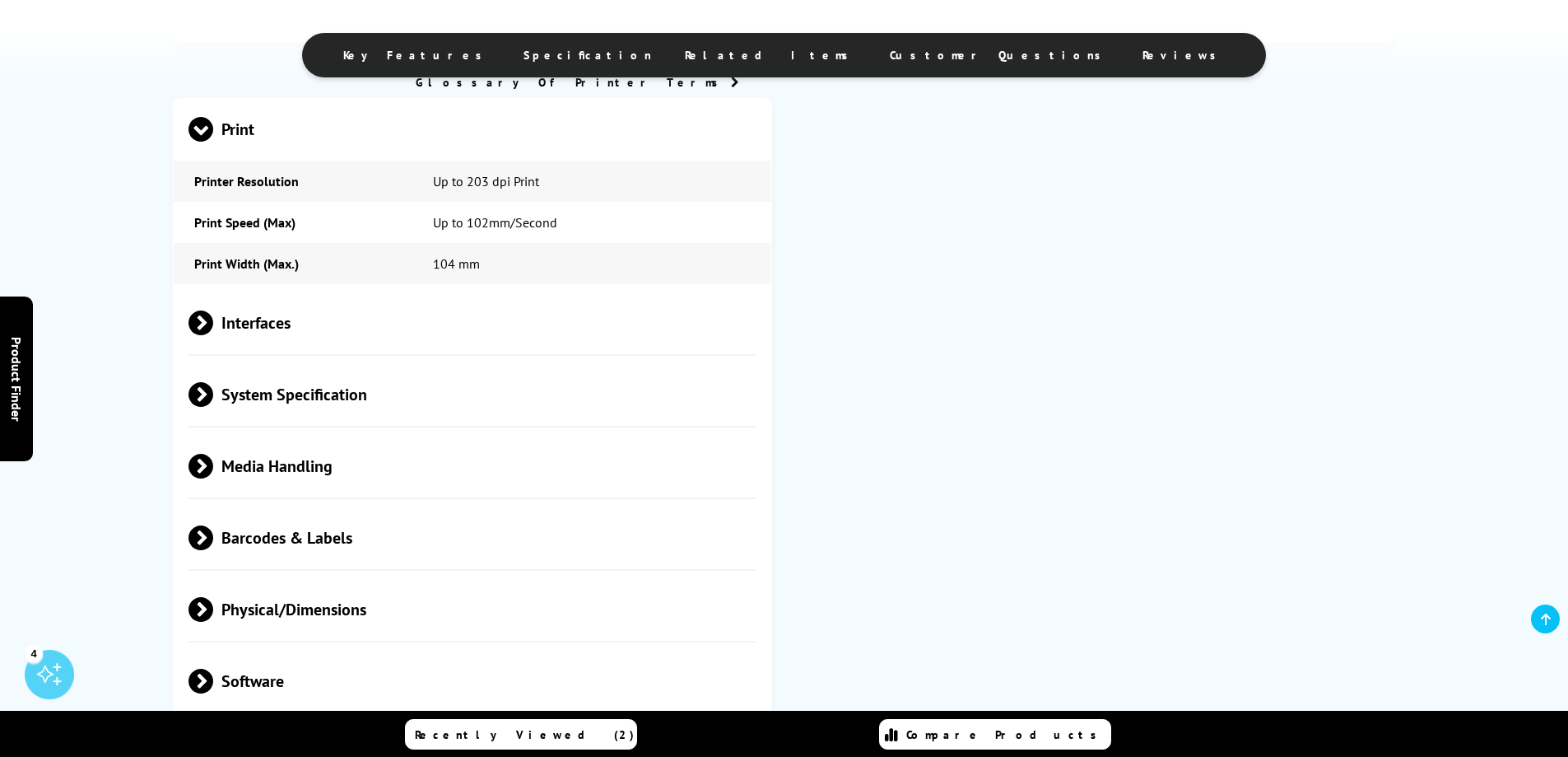
scroll to position [1482, 0]
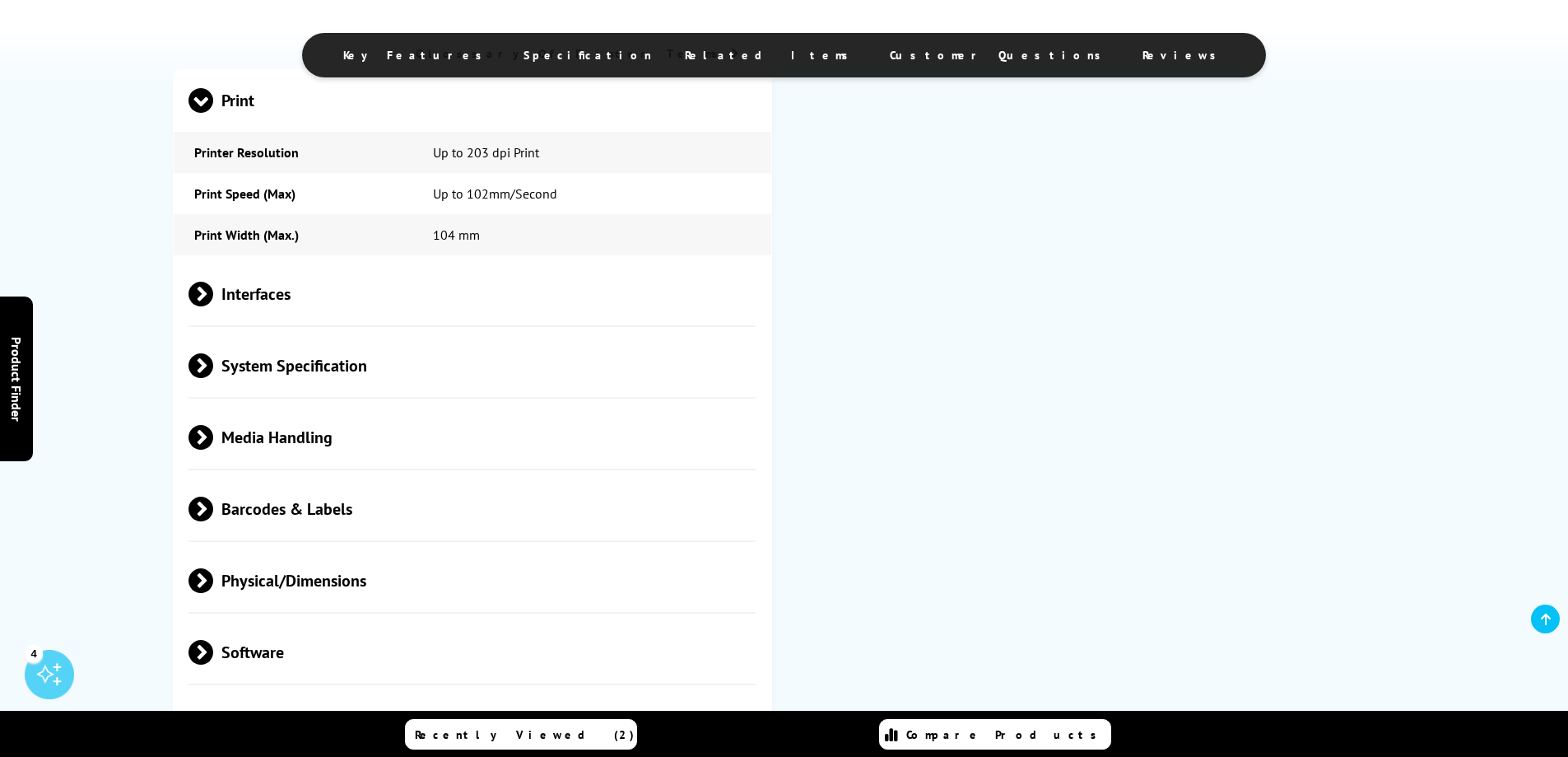
click at [318, 577] on span "Physical/Dimensions" at bounding box center [473, 580] width 568 height 61
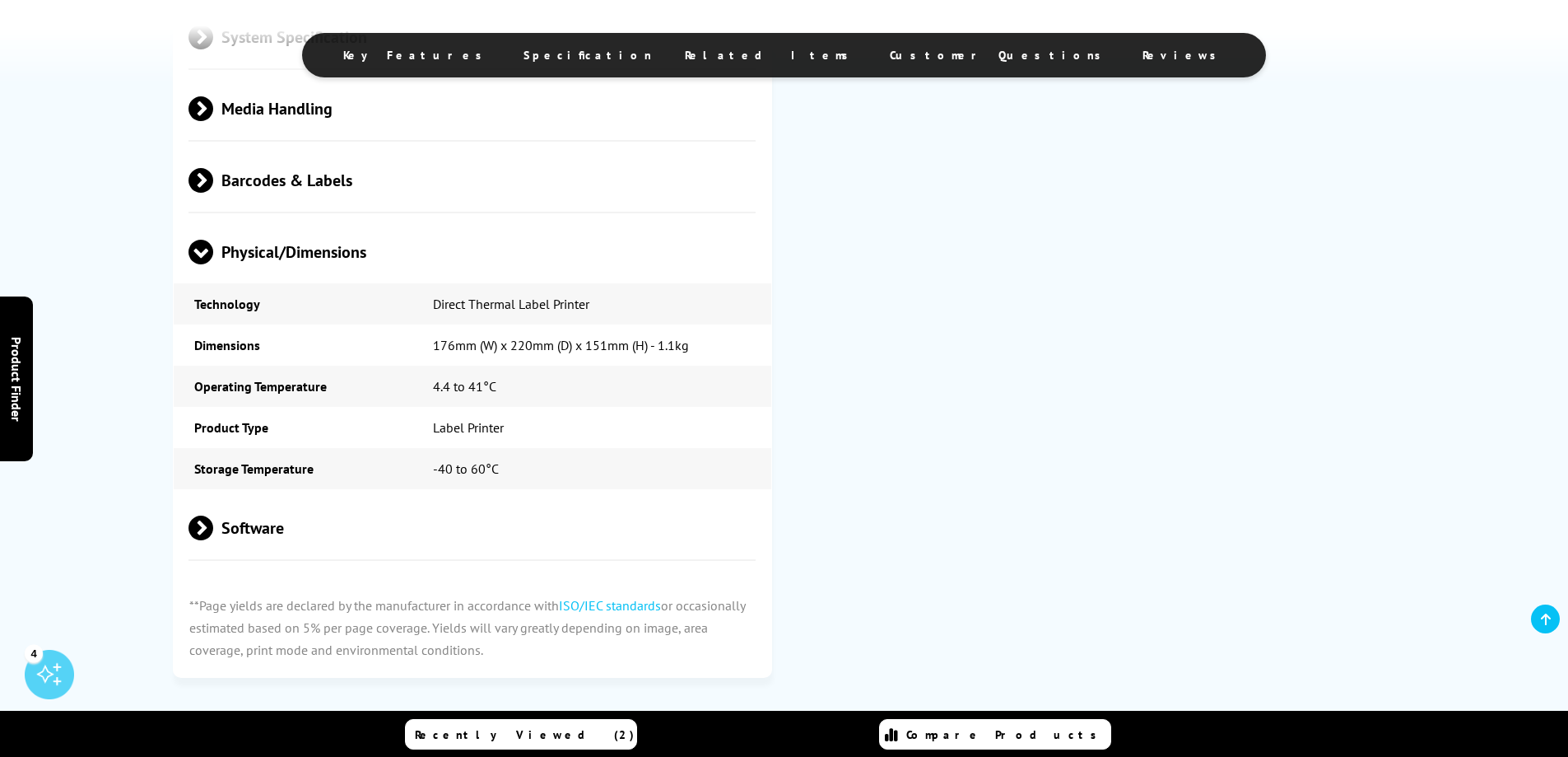
scroll to position [1812, 0]
drag, startPoint x: 185, startPoint y: 341, endPoint x: 741, endPoint y: 352, distance: 556.1
click at [741, 352] on tr "Dimensions 176mm (W) x 220mm (D) x 151mm (H) - 1.1kg" at bounding box center [473, 344] width 597 height 41
copy tr "Dimensions 176mm (W) x 220mm (D) x 151mm (H) - 1.1kg"
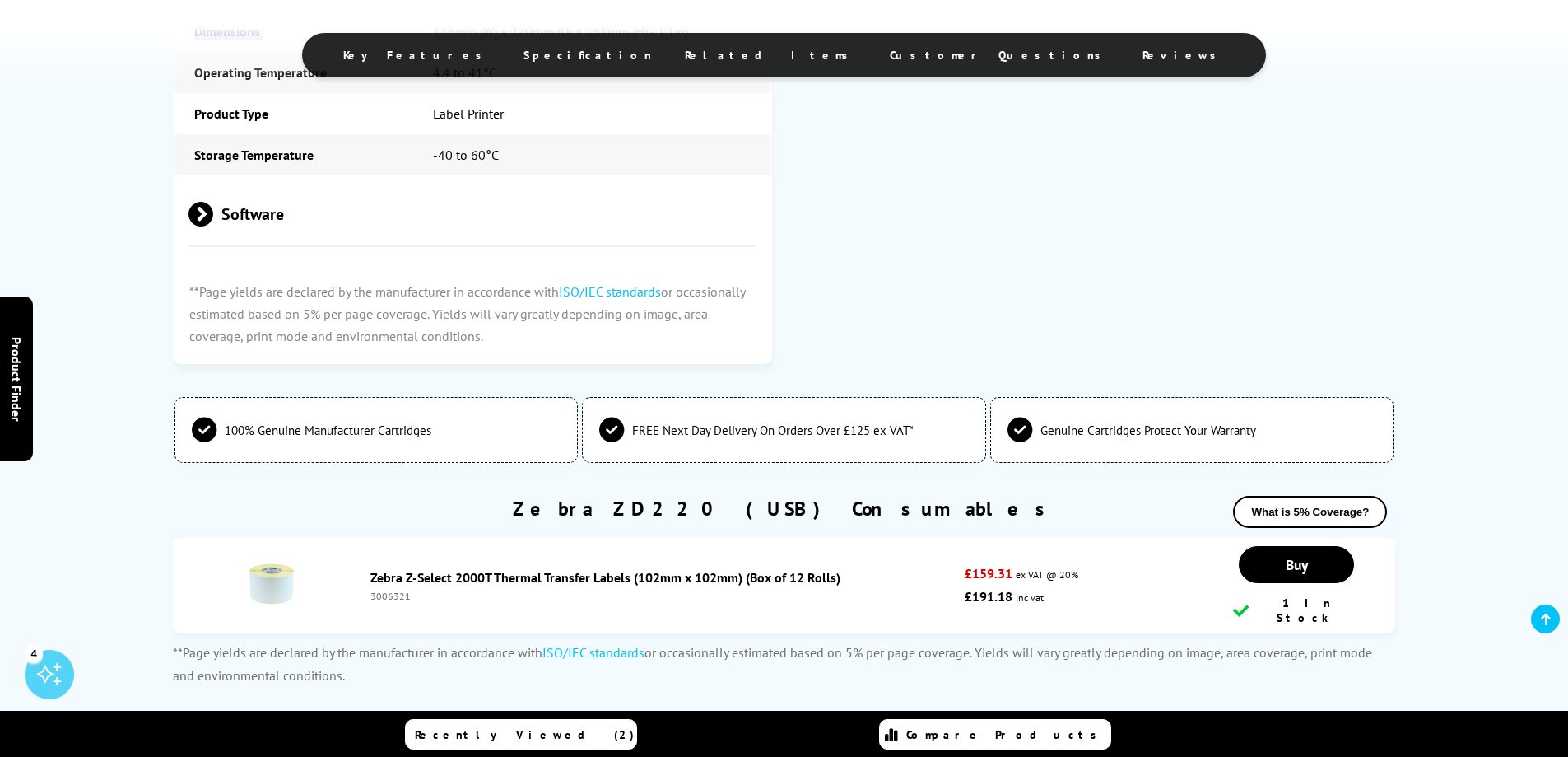
scroll to position [2306, 0]
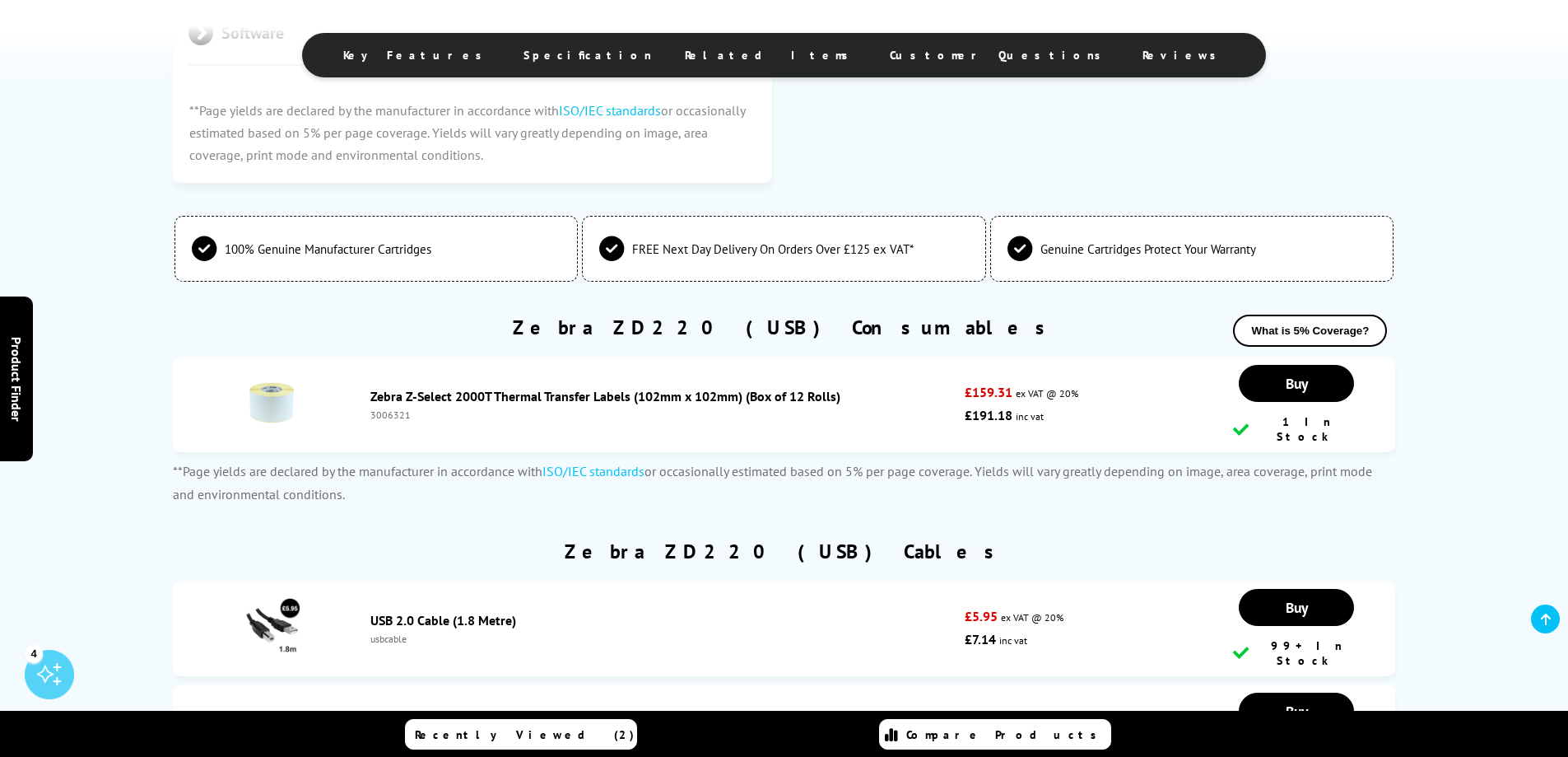
drag, startPoint x: 367, startPoint y: 377, endPoint x: 887, endPoint y: 392, distance: 520.2
click at [887, 392] on li "Zebra Z-Select 2000T Thermal Transfer Labels (102mm x 102mm) (Box of 12 Rolls) …" at bounding box center [784, 404] width 1223 height 95
copy link "Zebra Z-Select 2000T Thermal Transfer Labels (102mm x 102mm) (Box of 12 Rolls)"
click at [651, 391] on link "Zebra Z-Select 2000T Thermal Transfer Labels (102mm x 102mm) (Box of 12 Rolls)" at bounding box center [604, 396] width 470 height 16
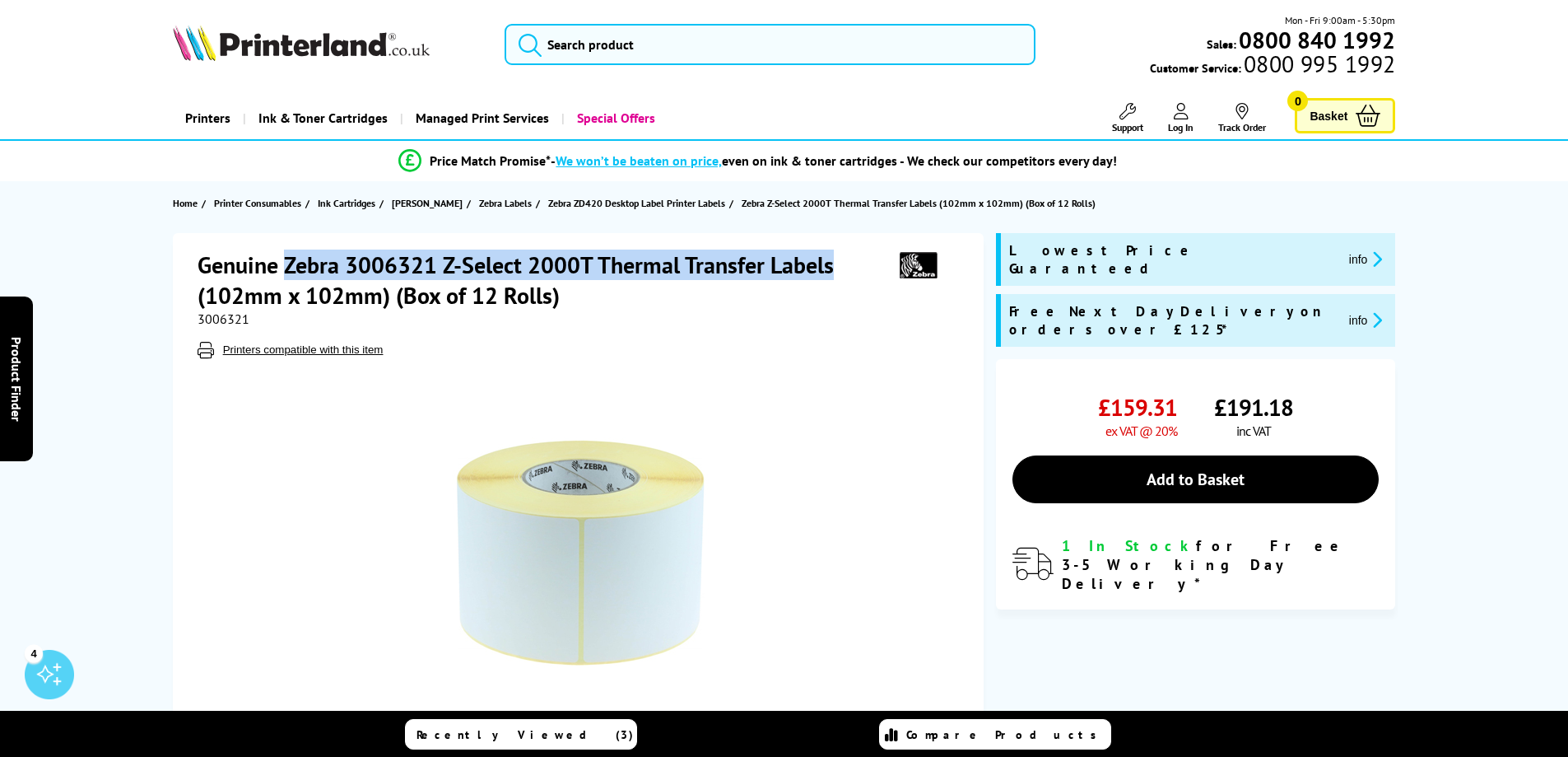
drag, startPoint x: 286, startPoint y: 262, endPoint x: 832, endPoint y: 269, distance: 546.0
click at [832, 269] on h1 "Genuine Zebra 3006321 Z-Select 2000T Thermal Transfer Labels (102mm x 102mm) (B…" at bounding box center [539, 280] width 683 height 60
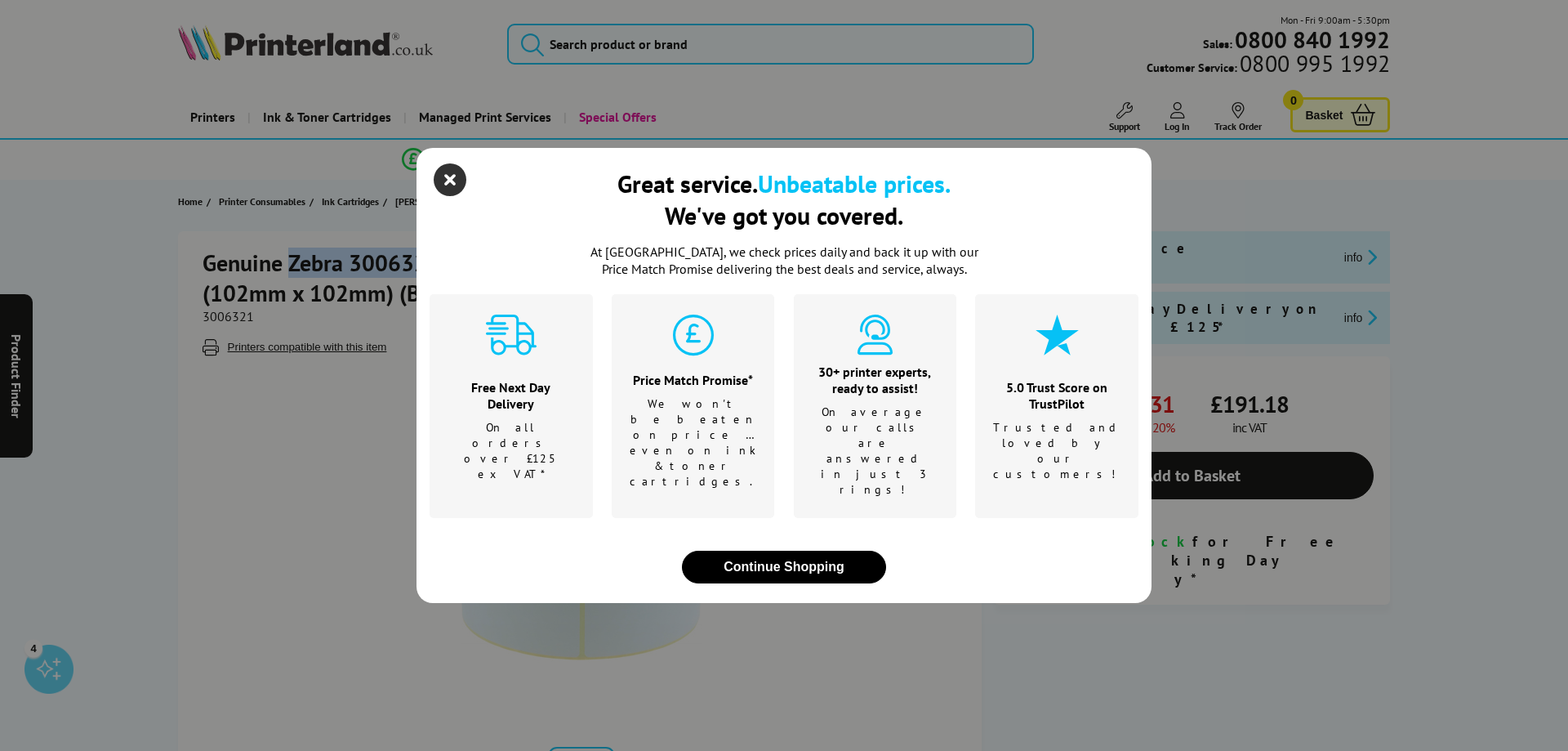
click at [444, 196] on icon "close modal" at bounding box center [450, 180] width 33 height 33
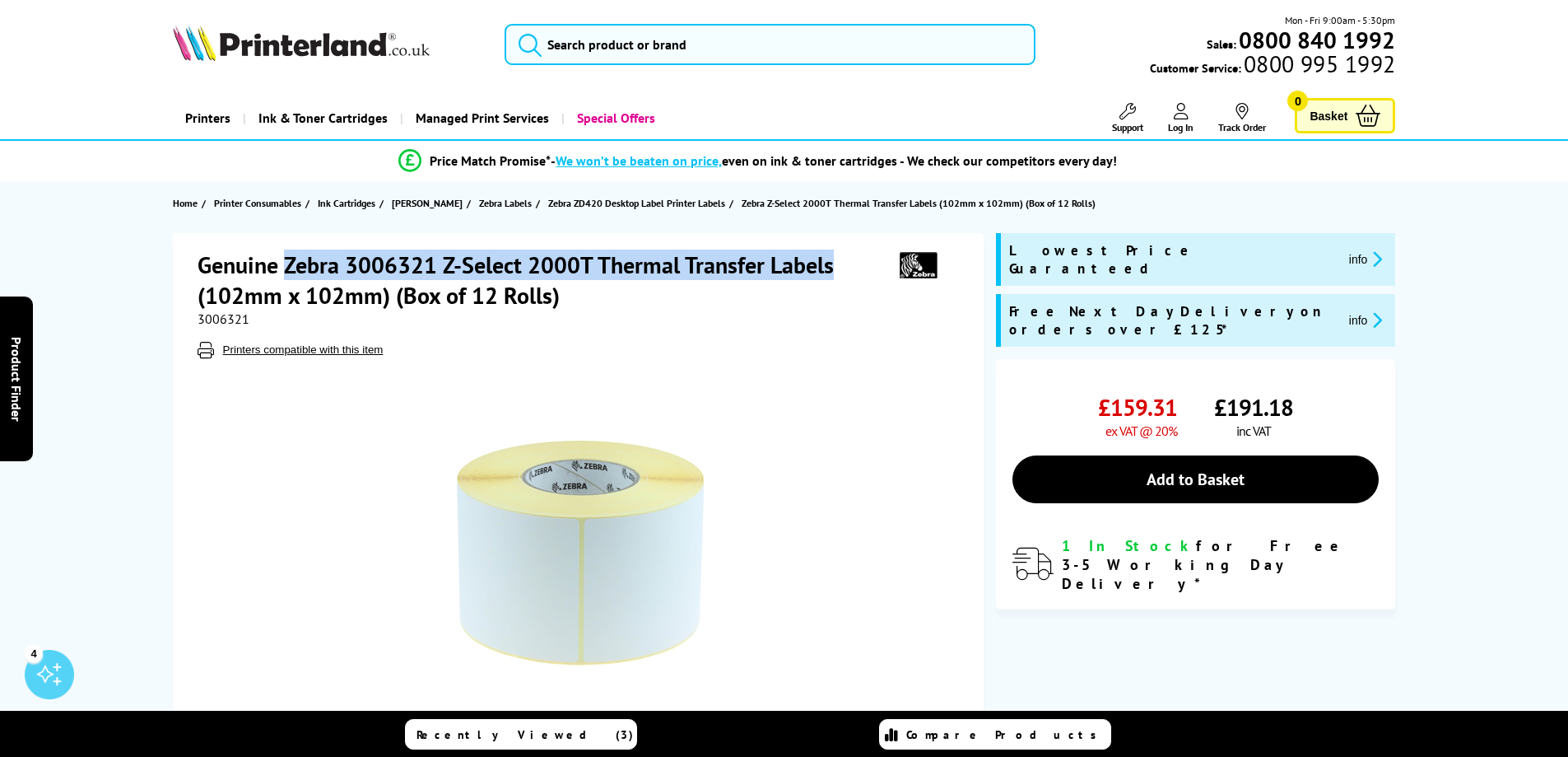
copy h1 "Zebra 3006321 Z-Select 2000T Thermal Transfer Labels"
click at [289, 263] on h1 "Genuine Zebra 3006321 Z-Select 2000T Thermal Transfer Labels (102mm x 102mm) (B…" at bounding box center [539, 280] width 683 height 60
drag, startPoint x: 289, startPoint y: 263, endPoint x: 384, endPoint y: 296, distance: 100.6
click at [384, 296] on h1 "Genuine Zebra 3006321 Z-Select 2000T Thermal Transfer Labels (102mm x 102mm) (B…" at bounding box center [539, 280] width 683 height 60
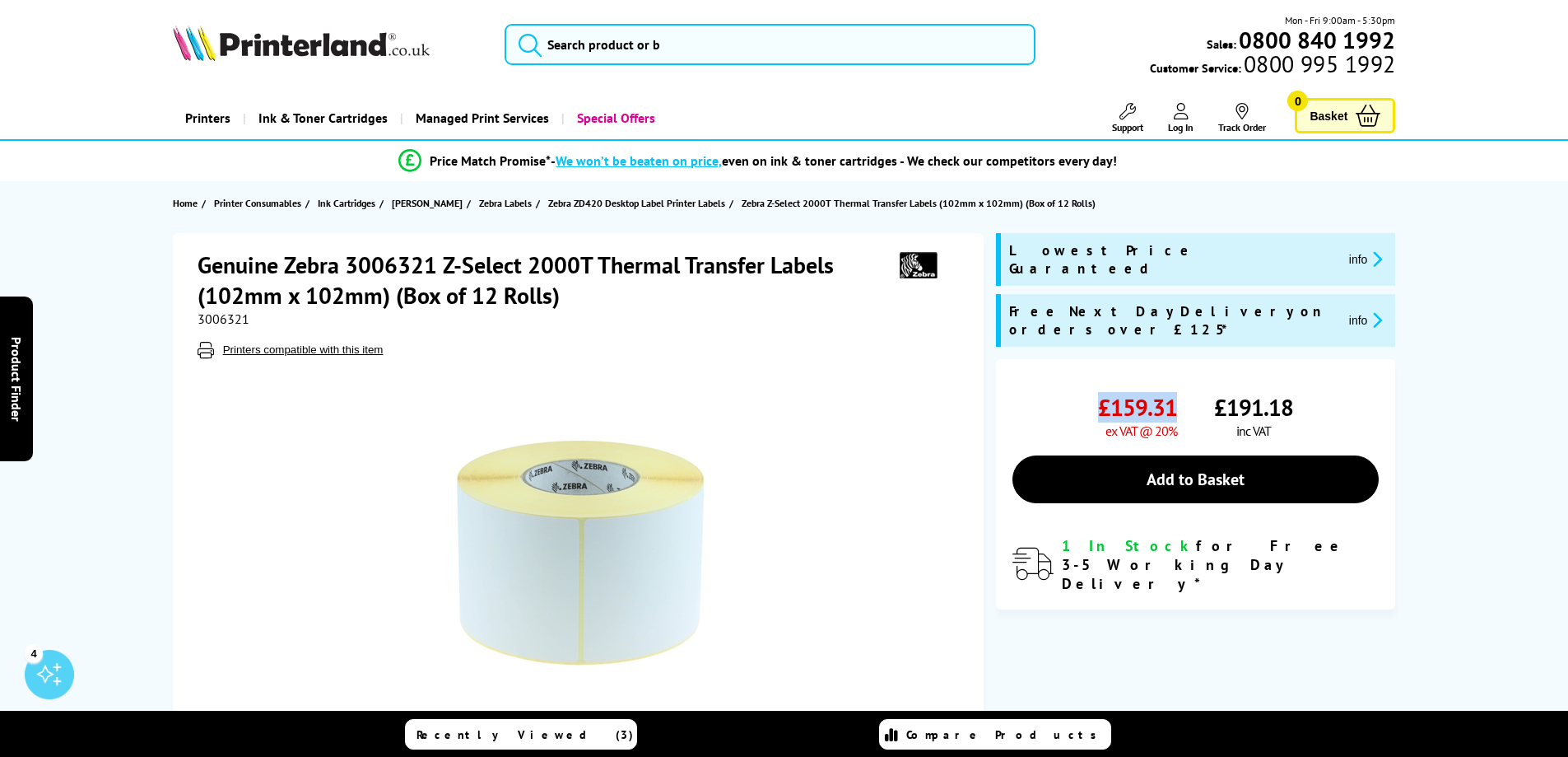
drag, startPoint x: 1110, startPoint y: 369, endPoint x: 1179, endPoint y: 372, distance: 69.1
click at [1178, 392] on div "£159.31 ex VAT @ 20% £191.18 inc VAT" at bounding box center [1195, 415] width 366 height 47
click at [1181, 392] on div "£159.31 ex VAT @ 20% £191.18 inc VAT" at bounding box center [1195, 415] width 366 height 47
drag, startPoint x: 1181, startPoint y: 372, endPoint x: 1073, endPoint y: 366, distance: 108.2
click at [1075, 392] on div "£159.31 ex VAT @ 20% £191.18 inc VAT" at bounding box center [1195, 415] width 366 height 47
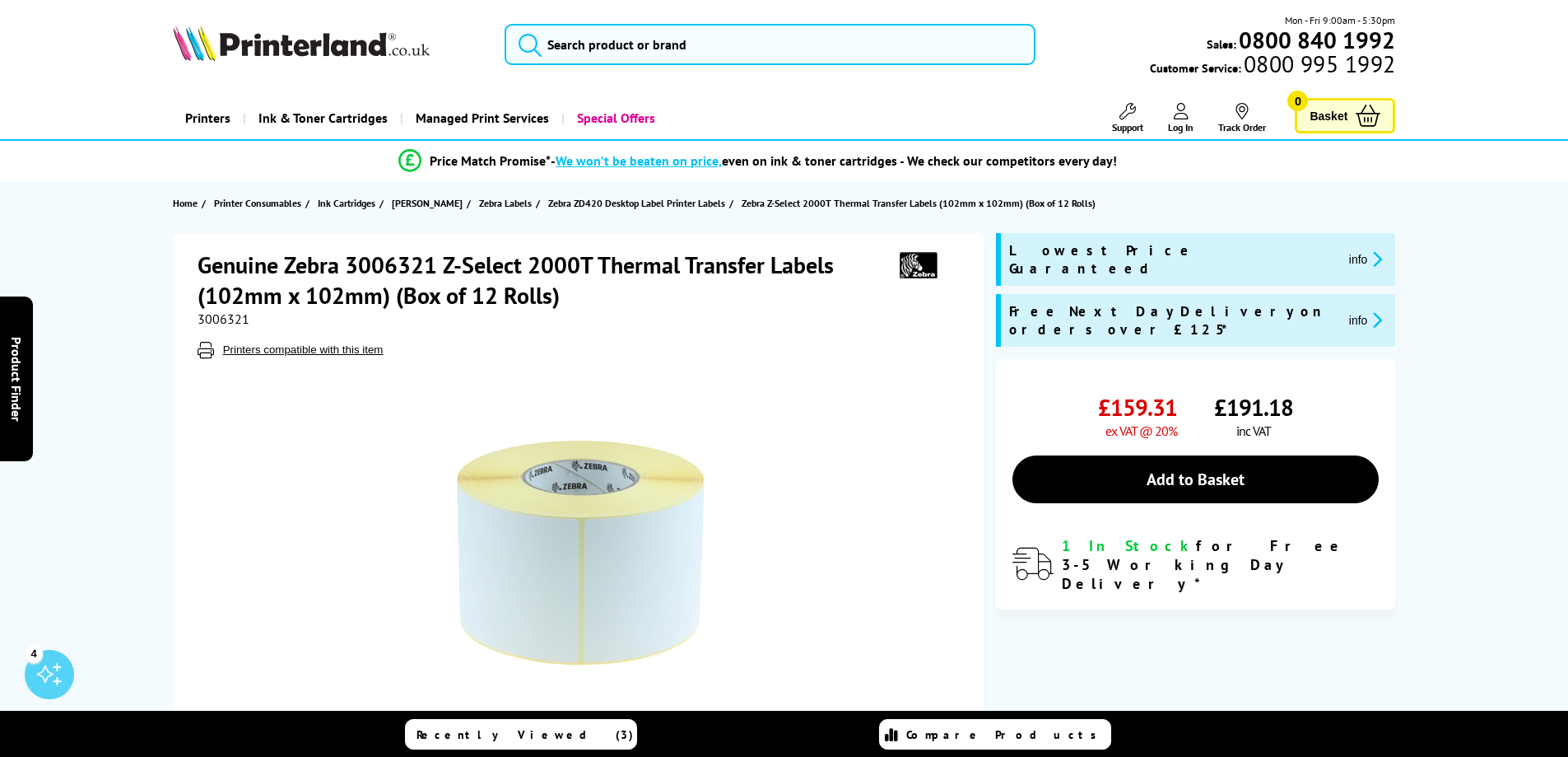
click at [1073, 392] on div "£159.31 ex VAT @ 20%" at bounding box center [1094, 415] width 165 height 47
click at [1134, 392] on span "£159.31" at bounding box center [1138, 407] width 79 height 30
drag, startPoint x: 1143, startPoint y: 291, endPoint x: 994, endPoint y: 278, distance: 149.6
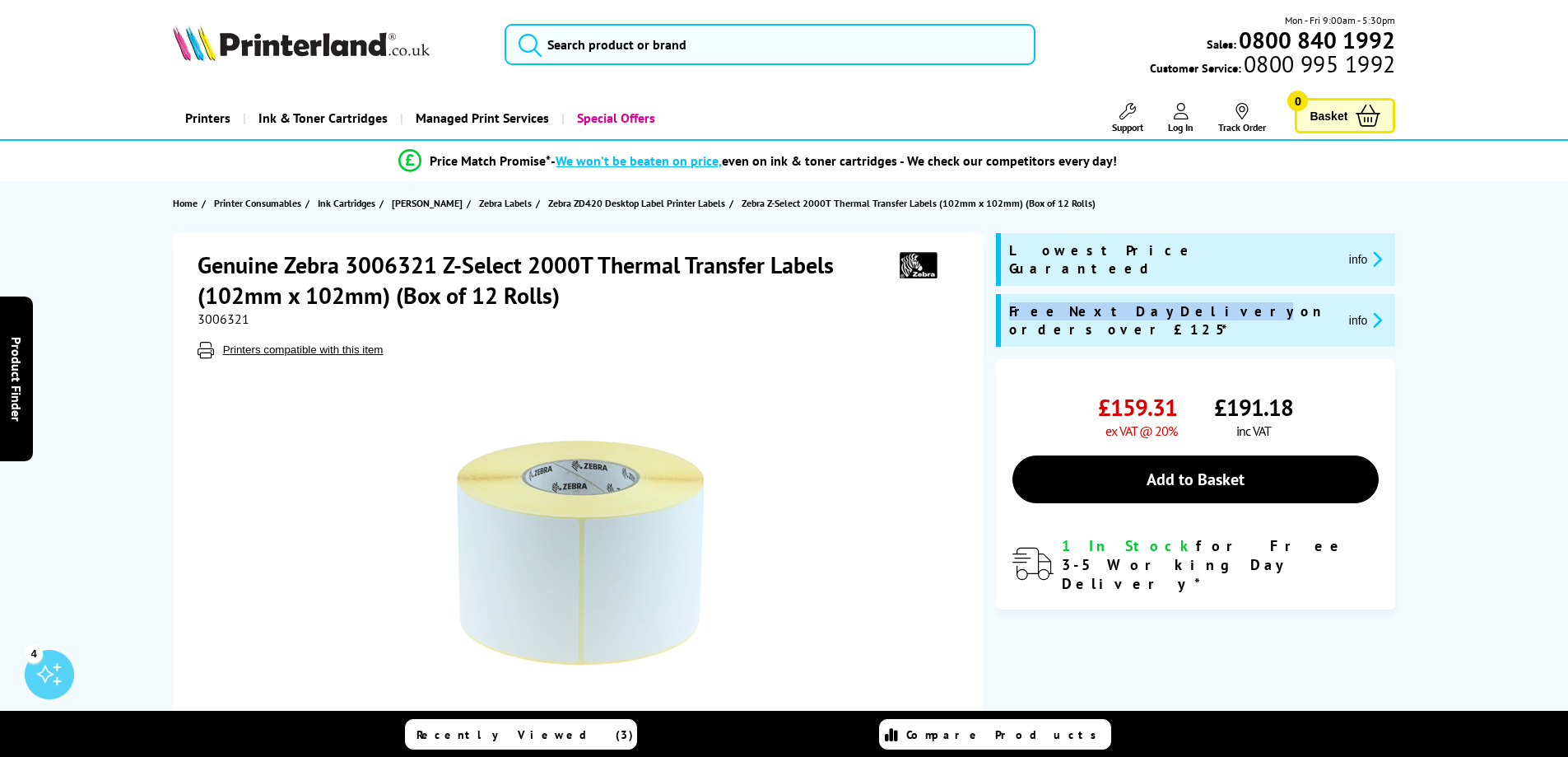
click at [994, 278] on div "Genuine Zebra 3006321 Z-Select 2000T Thermal Transfer Labels (102mm x 102mm) (B…" at bounding box center [784, 537] width 1317 height 609
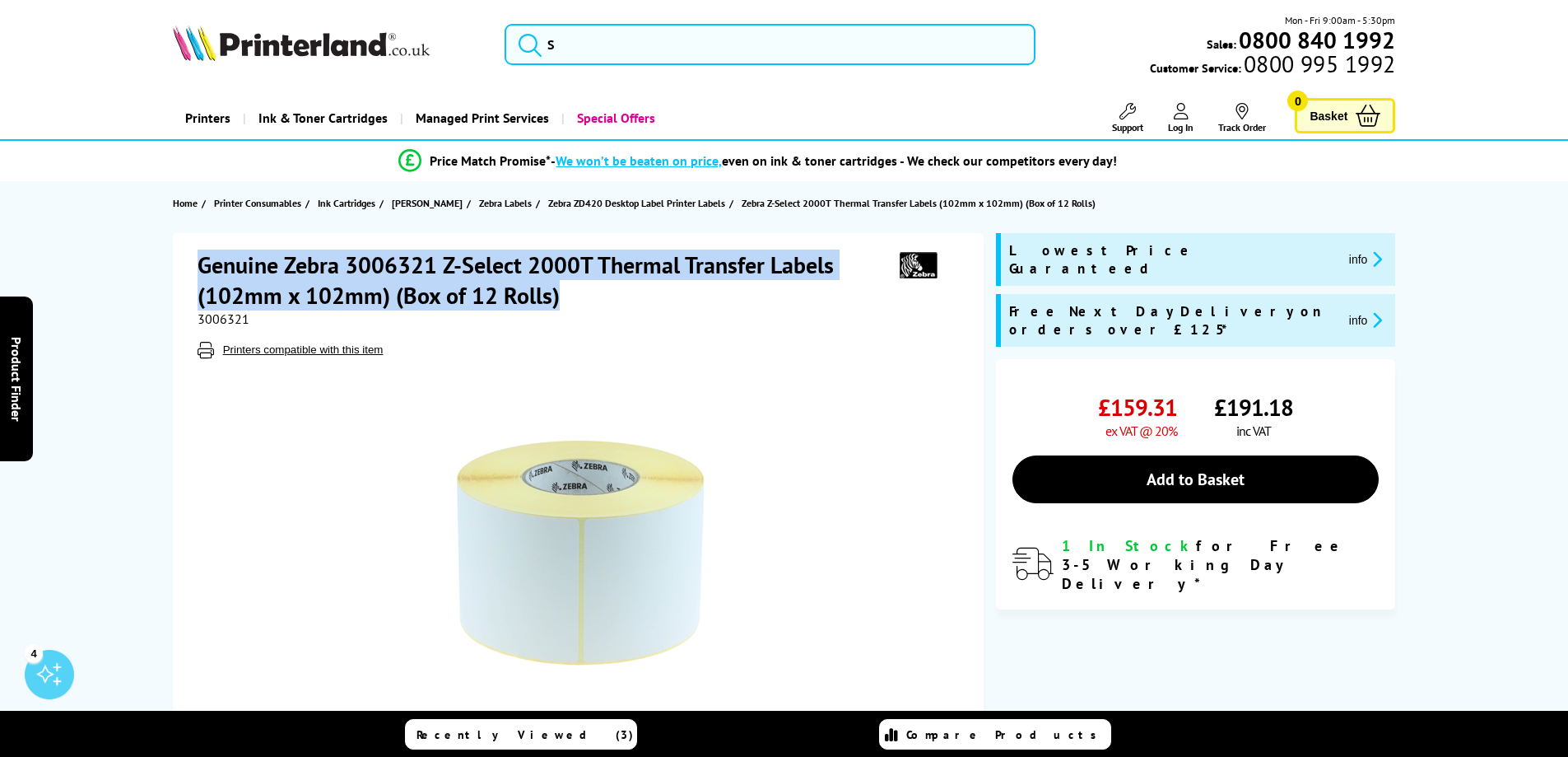
drag, startPoint x: 203, startPoint y: 261, endPoint x: 611, endPoint y: 293, distance: 409.3
click at [611, 293] on h1 "Genuine Zebra 3006321 Z-Select 2000T Thermal Transfer Labels (102mm x 102mm) (B…" at bounding box center [539, 280] width 683 height 60
copy h1 "Genuine Zebra 3006321 Z-Select 2000T Thermal Transfer Labels (102mm x 102mm) (B…"
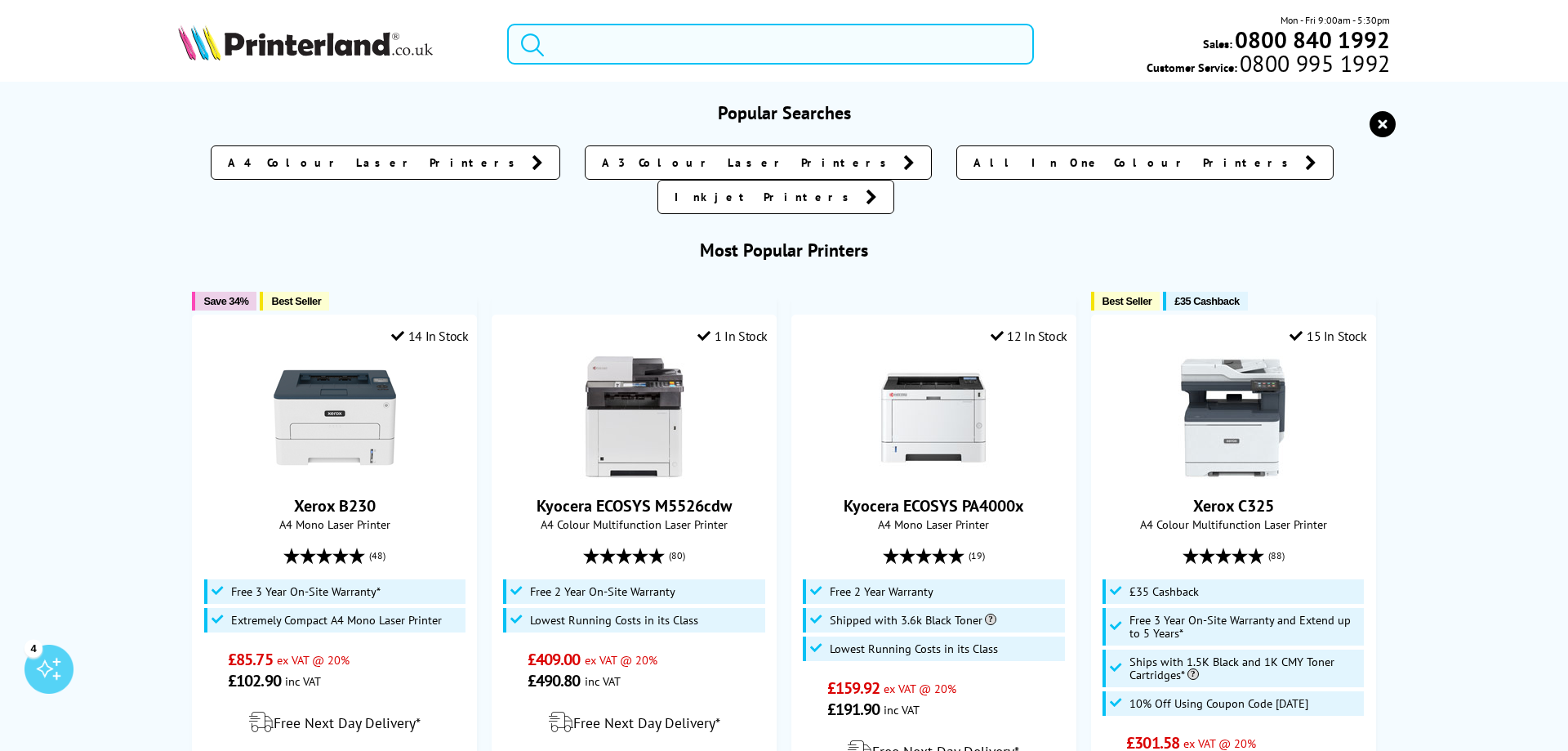
drag, startPoint x: 655, startPoint y: 46, endPoint x: 647, endPoint y: 45, distance: 8.1
click at [653, 45] on input "search" at bounding box center [771, 44] width 527 height 41
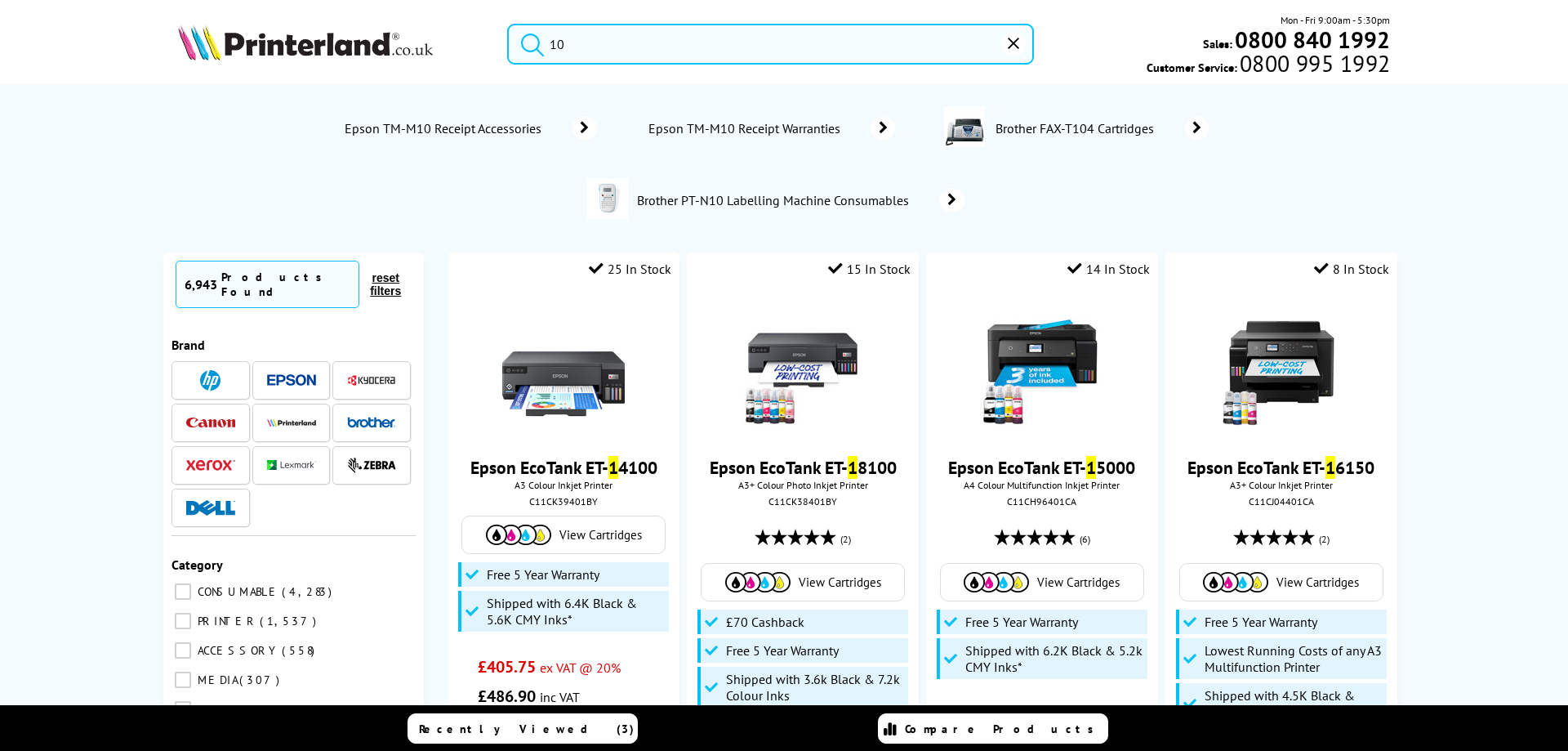
type input "104"
